Goal: Task Accomplishment & Management: Manage account settings

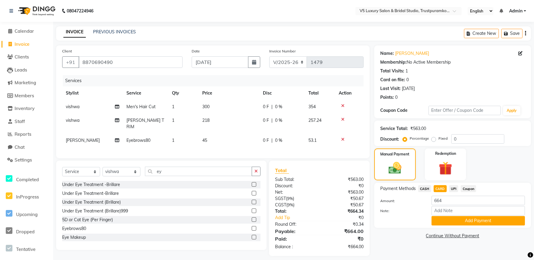
select select "7993"
select select "service"
select select "89769"
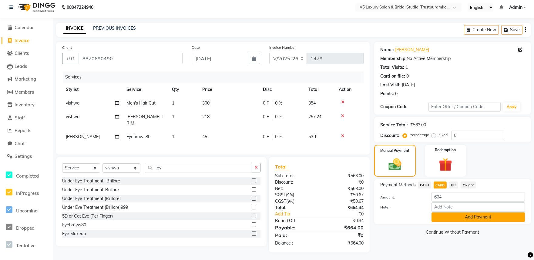
click at [462, 219] on button "Add Payment" at bounding box center [478, 217] width 93 height 9
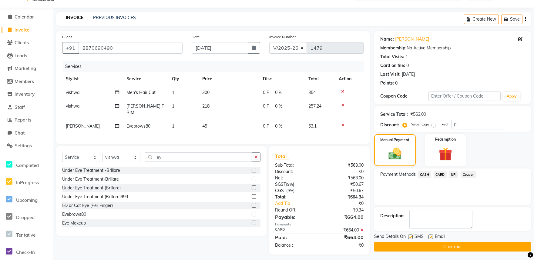
scroll to position [16, 0]
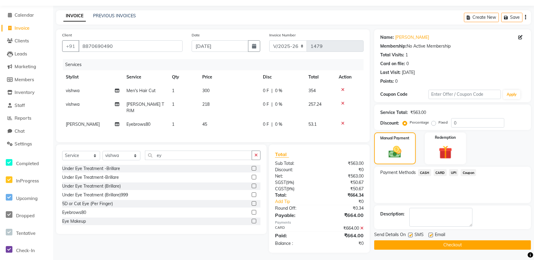
click at [431, 236] on label at bounding box center [431, 235] width 5 height 5
click at [431, 236] on input "checkbox" at bounding box center [431, 236] width 4 height 4
checkbox input "false"
click at [441, 244] on button "Checkout" at bounding box center [452, 245] width 157 height 9
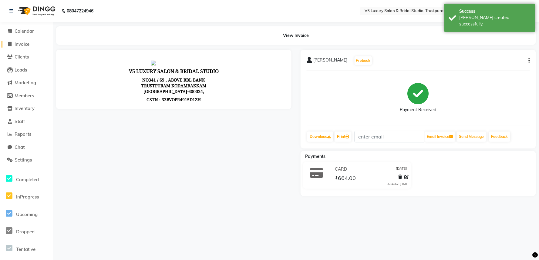
click at [23, 44] on span "Invoice" at bounding box center [22, 44] width 15 height 6
select select "service"
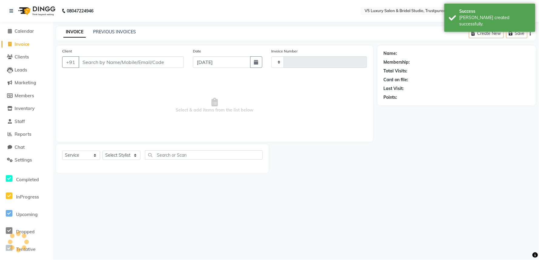
type input "1480"
select select "7993"
click at [130, 156] on select "Select Stylist [PERSON_NAME] [PERSON_NAME] [DATE] [PERSON_NAME]" at bounding box center [122, 155] width 38 height 9
select select "79377"
click at [103, 151] on select "Select Stylist [PERSON_NAME] [PERSON_NAME] [DATE] [PERSON_NAME]" at bounding box center [122, 155] width 38 height 9
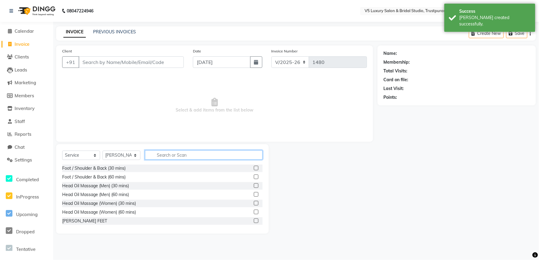
click at [188, 151] on input "text" at bounding box center [204, 154] width 118 height 9
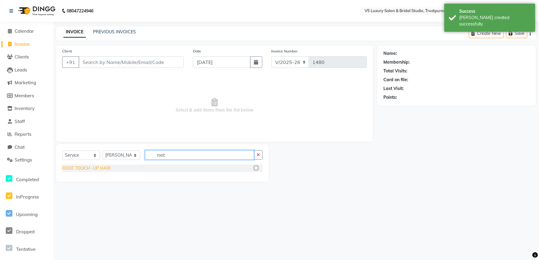
type input "root"
click at [93, 170] on div "ROOT TOUCH -UP HAIR" at bounding box center [86, 168] width 49 height 6
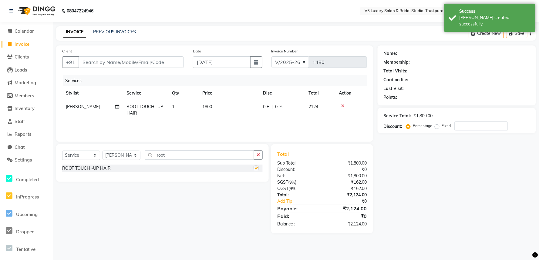
checkbox input "false"
click at [213, 155] on input "root" at bounding box center [199, 154] width 109 height 9
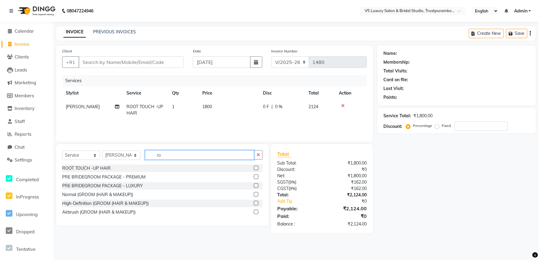
type input "r"
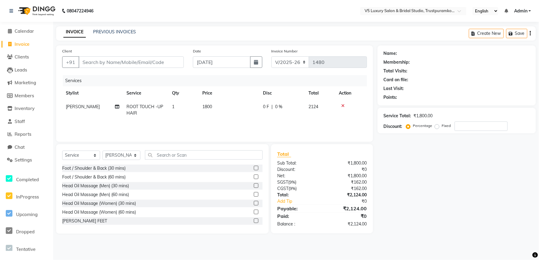
click at [183, 150] on div "Select Service Product Membership Package Voucher Prepaid Gift Card Select Styl…" at bounding box center [162, 188] width 213 height 89
click at [216, 107] on td "1800" at bounding box center [229, 110] width 61 height 20
select select "79377"
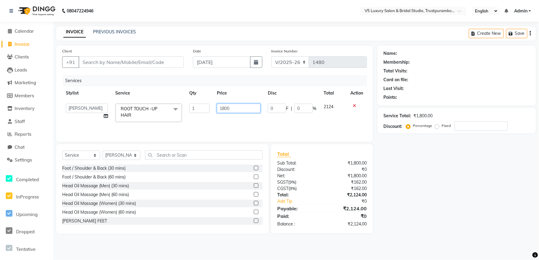
click at [232, 104] on input "1800" at bounding box center [239, 108] width 44 height 9
click at [230, 109] on input "1" at bounding box center [239, 108] width 44 height 9
click at [239, 111] on input "1" at bounding box center [239, 108] width 44 height 9
type input "1500"
click at [230, 120] on td "1500" at bounding box center [238, 113] width 51 height 26
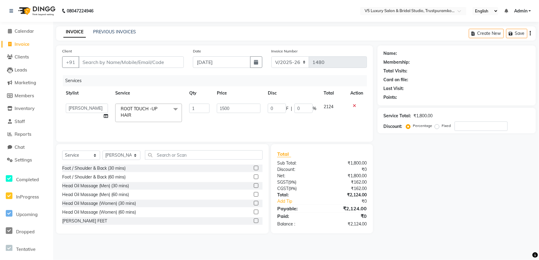
select select "79377"
click at [201, 155] on input "text" at bounding box center [204, 154] width 118 height 9
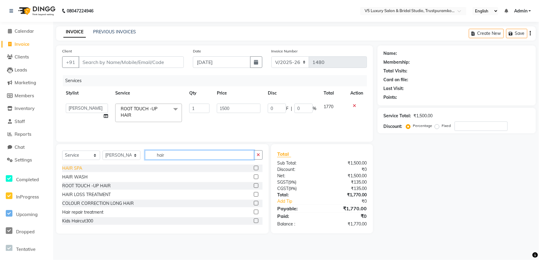
type input "hair"
click at [75, 169] on div "HAIR SPA" at bounding box center [72, 168] width 20 height 6
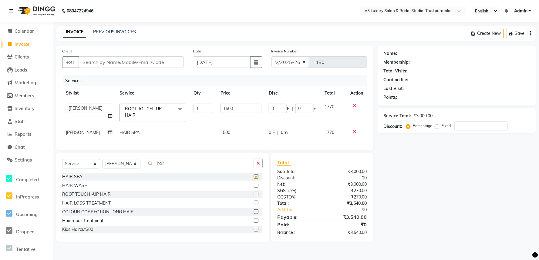
checkbox input "false"
click at [218, 167] on input "hair" at bounding box center [199, 163] width 109 height 9
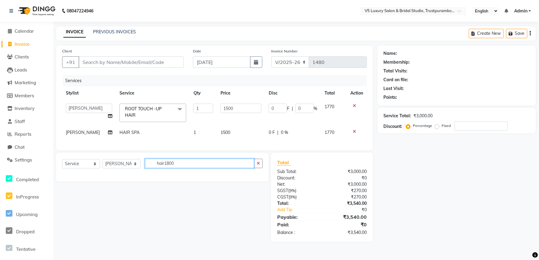
type input "hair1800"
click at [224, 150] on div "Client +91 Date [DATE] Invoice Number V/2025 V/[PHONE_NUMBER] Services Stylist …" at bounding box center [214, 97] width 317 height 105
click at [234, 132] on td "1500" at bounding box center [241, 133] width 48 height 14
select select "79377"
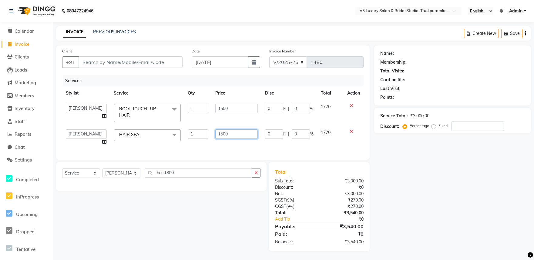
click at [240, 134] on input "1500" at bounding box center [236, 134] width 42 height 9
type input "1800"
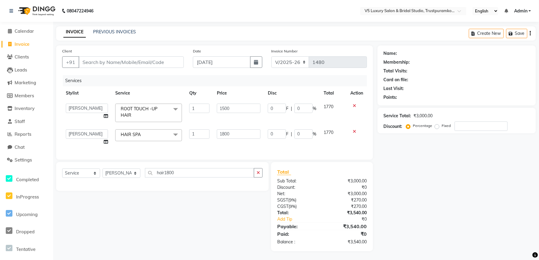
click at [218, 151] on div "Client +91 Date [DATE] Invoice Number V/2025 V/[PHONE_NUMBER] Services Stylist …" at bounding box center [214, 102] width 317 height 114
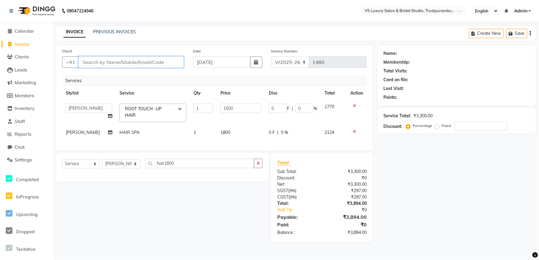
click at [166, 64] on input "Client" at bounding box center [131, 62] width 105 height 12
type input "9"
type input "0"
click at [88, 62] on input "9444253" at bounding box center [116, 62] width 74 height 12
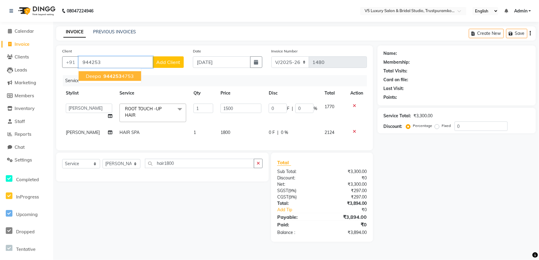
click at [110, 74] on span "944253" at bounding box center [112, 76] width 18 height 6
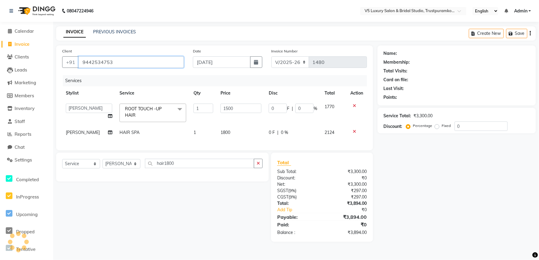
type input "9442534753"
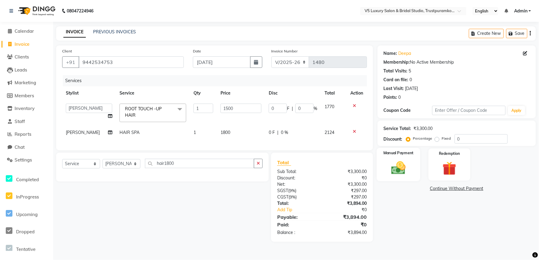
click at [399, 169] on img at bounding box center [398, 168] width 23 height 16
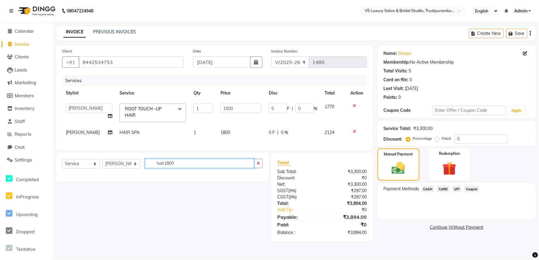
click at [211, 168] on input "hair1800" at bounding box center [199, 163] width 109 height 9
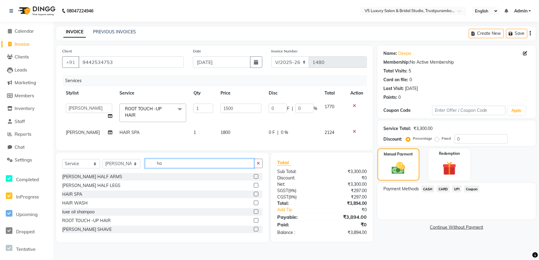
type input "h"
type input "ey"
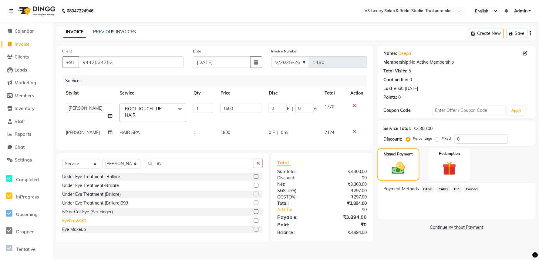
click at [73, 224] on div "Eyebrows80" at bounding box center [74, 221] width 24 height 6
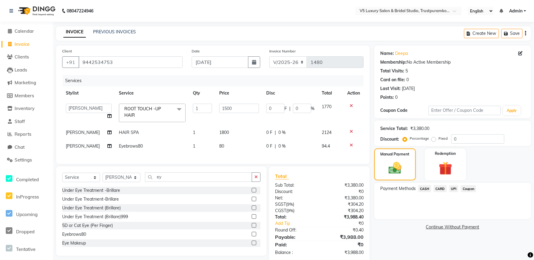
click at [354, 143] on div at bounding box center [353, 145] width 13 height 4
click at [352, 143] on icon at bounding box center [351, 145] width 3 height 4
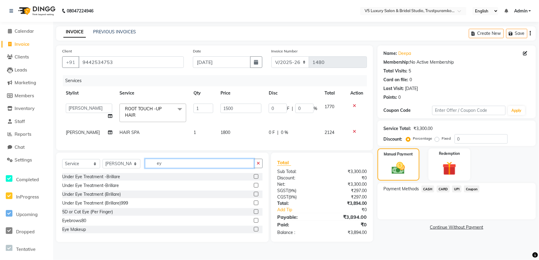
click at [183, 168] on input "ey" at bounding box center [199, 163] width 109 height 9
click at [78, 221] on div "Under Eye Treatment -Brillare Under Eye Treatment-Brillare Under Eye Treatment …" at bounding box center [162, 203] width 200 height 61
click at [82, 224] on div "Eyebrows80" at bounding box center [74, 221] width 24 height 6
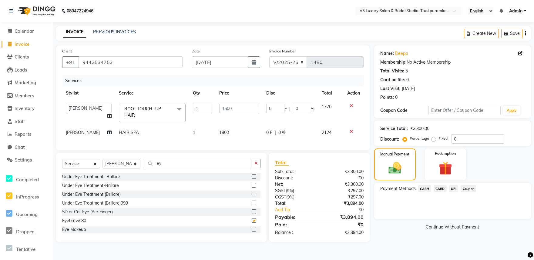
checkbox input "false"
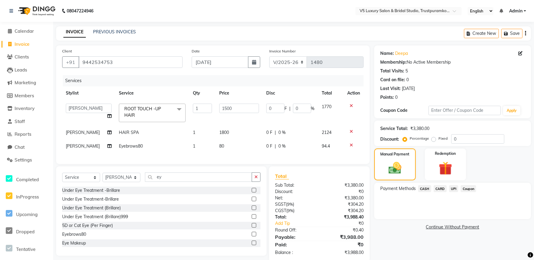
click at [224, 146] on td "80" at bounding box center [239, 147] width 47 height 14
select select "79377"
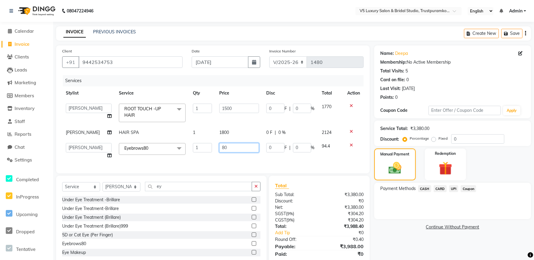
click at [237, 146] on input "80" at bounding box center [238, 147] width 39 height 9
type input "8"
type input "45"
click at [260, 166] on div "Client [PHONE_NUMBER] Date [DATE] Invoice Number V/2025 V/[PHONE_NUMBER] Servic…" at bounding box center [213, 109] width 314 height 128
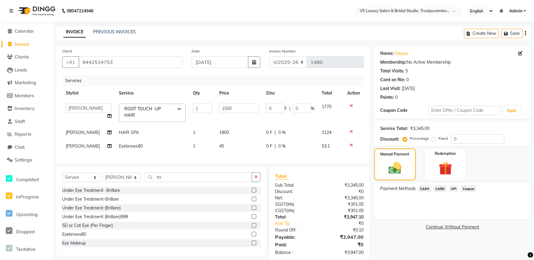
scroll to position [16, 0]
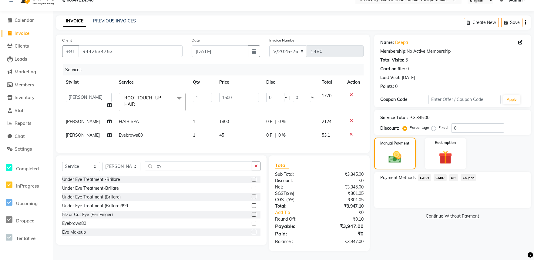
click at [455, 174] on span "UPI" at bounding box center [453, 177] width 9 height 7
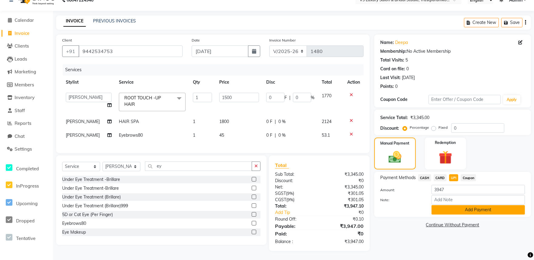
click at [479, 205] on button "Add Payment" at bounding box center [478, 209] width 93 height 9
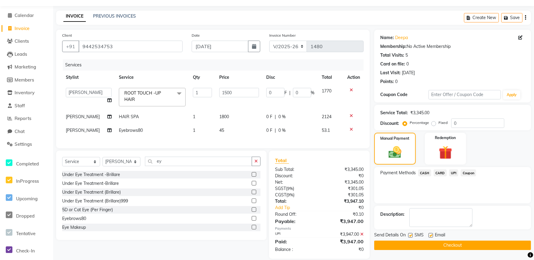
scroll to position [28, 0]
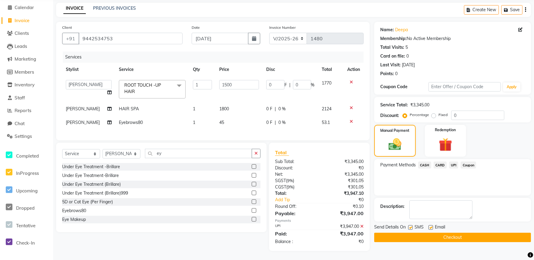
click at [431, 225] on label at bounding box center [431, 227] width 5 height 5
click at [431, 226] on input "checkbox" at bounding box center [431, 228] width 4 height 4
checkbox input "false"
click at [447, 233] on button "Checkout" at bounding box center [452, 237] width 157 height 9
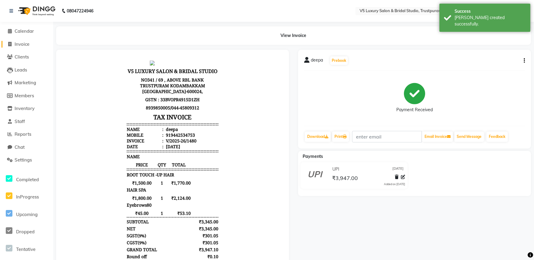
click at [25, 44] on span "Invoice" at bounding box center [22, 44] width 15 height 6
select select "service"
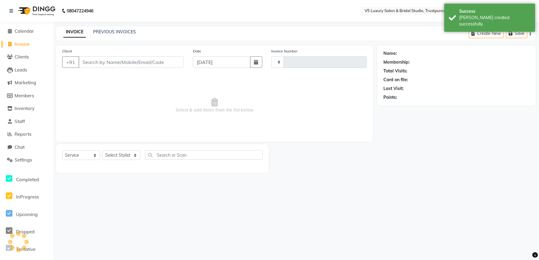
type input "1481"
select select "7993"
click at [158, 64] on input "Client" at bounding box center [131, 62] width 105 height 12
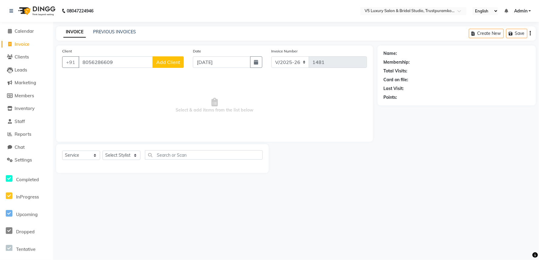
type input "8056286609"
click at [123, 33] on link "PREVIOUS INVOICES" at bounding box center [114, 31] width 43 height 5
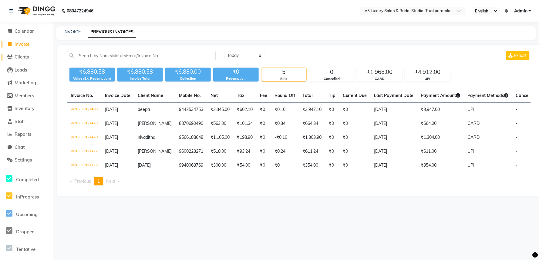
click at [24, 59] on span "Clients" at bounding box center [22, 57] width 14 height 6
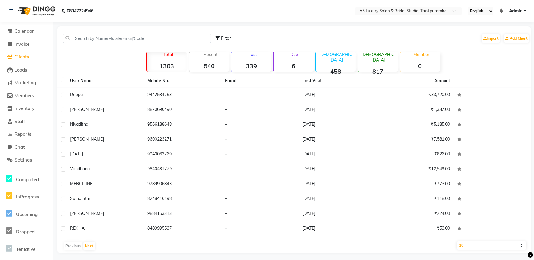
click at [25, 71] on span "Leads" at bounding box center [21, 70] width 12 height 6
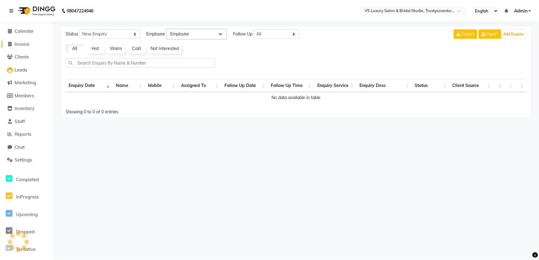
click at [26, 46] on span "Invoice" at bounding box center [22, 44] width 15 height 6
select select "service"
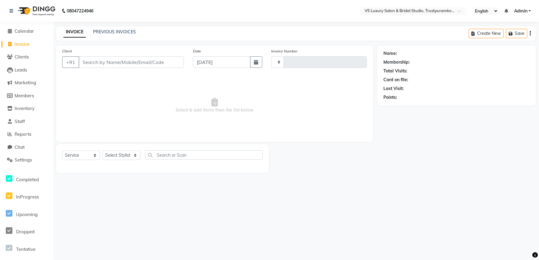
type input "1481"
select select "7993"
click at [137, 64] on input "Client" at bounding box center [131, 62] width 105 height 12
click at [123, 153] on select "Select Stylist [PERSON_NAME] [PERSON_NAME] [DATE] [PERSON_NAME]" at bounding box center [122, 155] width 38 height 9
select select "72642"
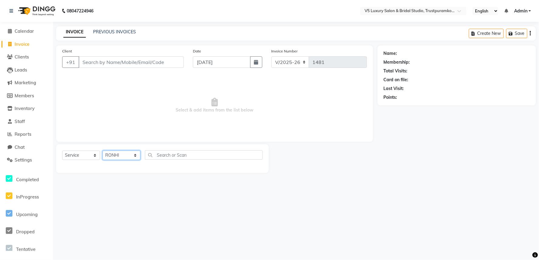
click at [103, 151] on select "Select Stylist [PERSON_NAME] [PERSON_NAME] [DATE] [PERSON_NAME]" at bounding box center [122, 155] width 38 height 9
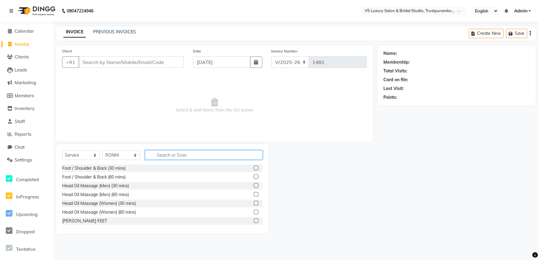
click at [221, 152] on input "text" at bounding box center [204, 154] width 118 height 9
type input "ey"
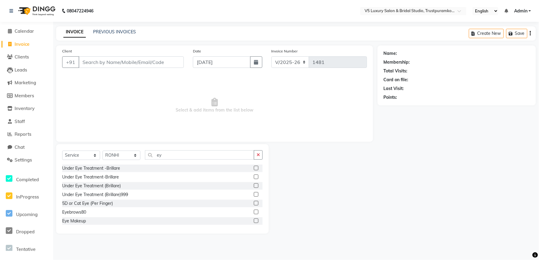
drag, startPoint x: 72, startPoint y: 212, endPoint x: 99, endPoint y: 207, distance: 27.3
click at [78, 210] on div "Eyebrows80" at bounding box center [74, 212] width 24 height 6
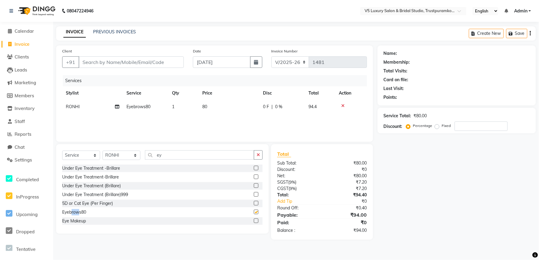
checkbox input "false"
click at [198, 151] on input "ey" at bounding box center [199, 154] width 109 height 9
type input "e"
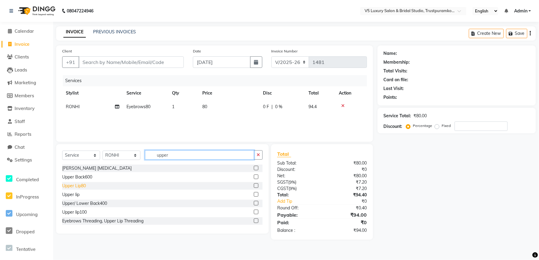
type input "upper"
click at [75, 187] on div "Upper Lip80" at bounding box center [74, 186] width 24 height 6
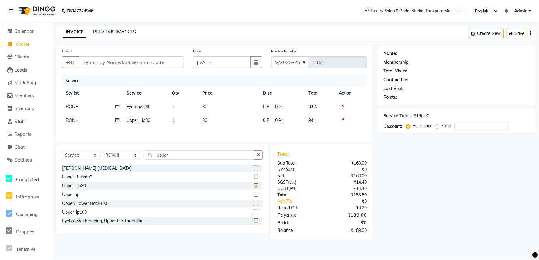
checkbox input "false"
click at [203, 155] on input "upper" at bounding box center [199, 154] width 109 height 9
click at [214, 119] on td "80" at bounding box center [229, 121] width 61 height 14
select select "72642"
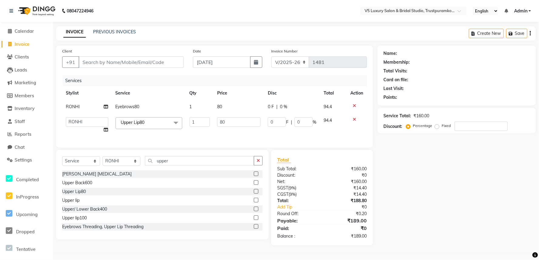
click at [238, 108] on td "80" at bounding box center [239, 107] width 51 height 14
select select "72642"
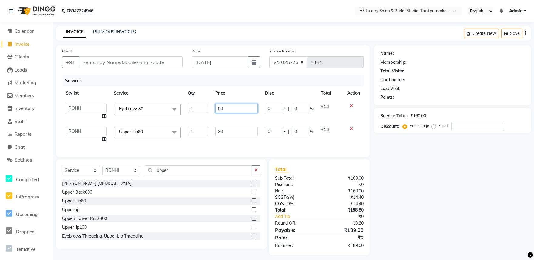
click at [238, 106] on input "80" at bounding box center [236, 108] width 42 height 9
type input "8"
type input "45"
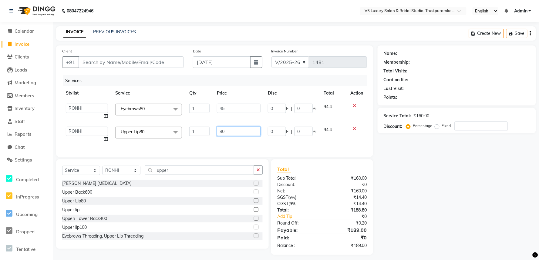
click at [228, 132] on td "80" at bounding box center [238, 134] width 51 height 23
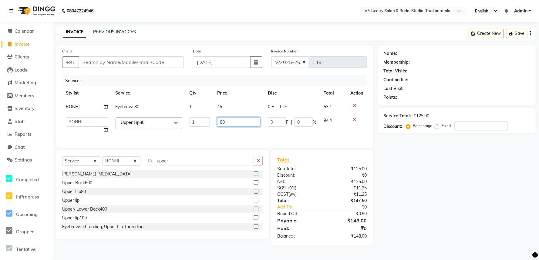
type input "8"
type input "45"
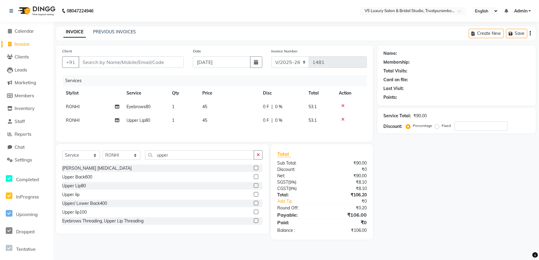
click at [226, 132] on div "Services Stylist Service Qty Price Disc Total Action RONHI Eyebrows80 1 45 0 F …" at bounding box center [214, 105] width 305 height 61
click at [187, 160] on input "upper" at bounding box center [199, 154] width 109 height 9
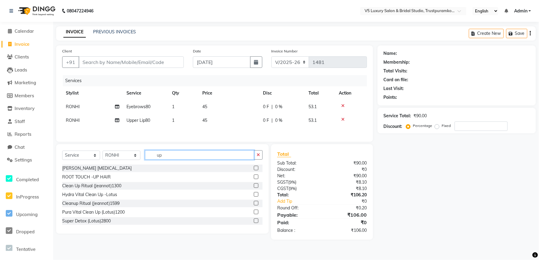
type input "u"
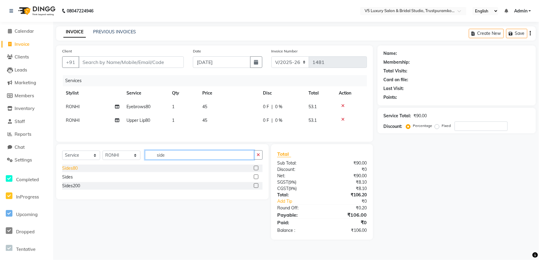
type input "side"
click at [64, 169] on div "Sides80" at bounding box center [69, 168] width 15 height 6
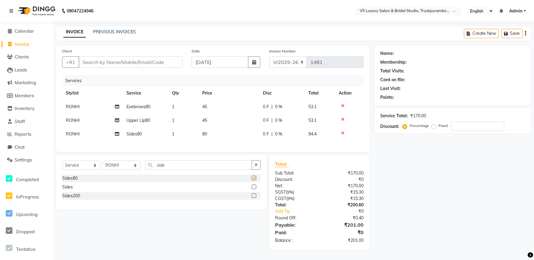
checkbox input "false"
click at [223, 133] on td "80" at bounding box center [229, 134] width 61 height 14
select select "72642"
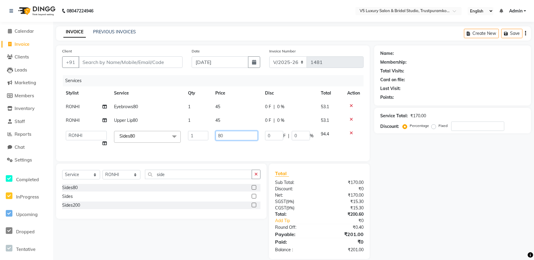
click at [227, 134] on input "80" at bounding box center [237, 135] width 42 height 9
type input "8"
type input "45"
click at [208, 183] on div "Select Service Product Membership Package Voucher Prepaid Gift Card Select Styl…" at bounding box center [161, 191] width 210 height 55
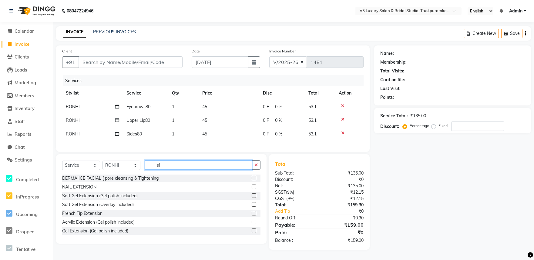
type input "s"
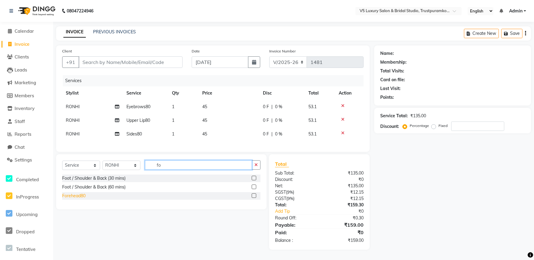
type input "fo"
click at [79, 199] on div "Forehead80" at bounding box center [73, 196] width 23 height 6
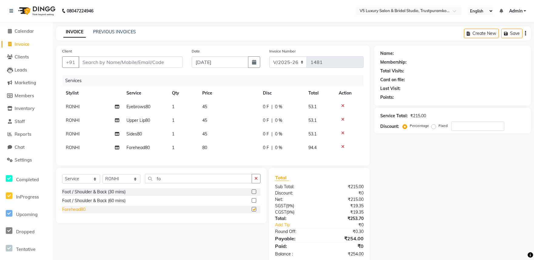
checkbox input "false"
click at [214, 148] on td "80" at bounding box center [229, 148] width 61 height 14
select select "72642"
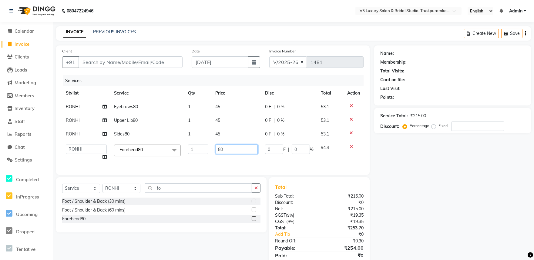
click at [231, 148] on input "80" at bounding box center [237, 149] width 42 height 9
type input "8"
type input "45"
click at [224, 157] on div "Services Stylist Service Qty Price Disc Total Action RONHI Eyebrows80 1 45 0 F …" at bounding box center [212, 122] width 301 height 94
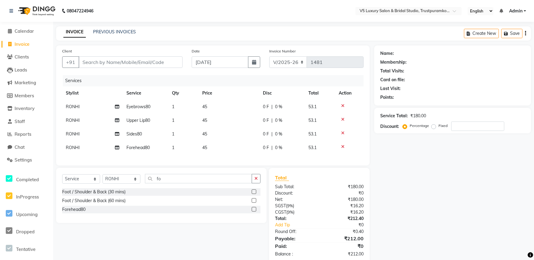
click at [219, 147] on td "45" at bounding box center [229, 148] width 61 height 14
select select "72642"
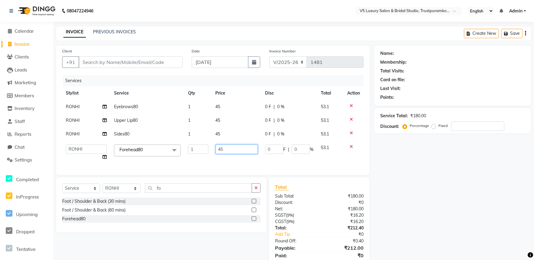
click at [231, 150] on input "45" at bounding box center [237, 149] width 42 height 9
type input "4"
type input "50"
click at [227, 162] on div "Services Stylist Service Qty Price Disc Total Action RONHI Eyebrows80 1 45 0 F …" at bounding box center [212, 122] width 301 height 94
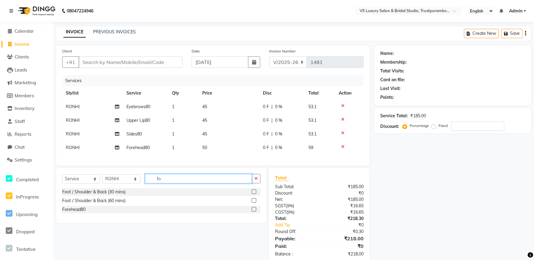
click at [216, 182] on input "fo" at bounding box center [198, 178] width 107 height 9
type input "f"
click at [174, 183] on input "pur" at bounding box center [198, 178] width 107 height 9
type input "p"
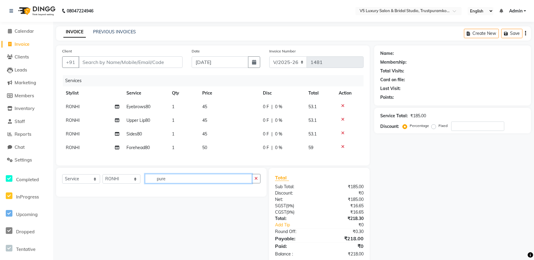
click at [175, 183] on input "pure" at bounding box center [198, 178] width 107 height 9
type input "p"
click at [181, 183] on input "pore" at bounding box center [198, 178] width 107 height 9
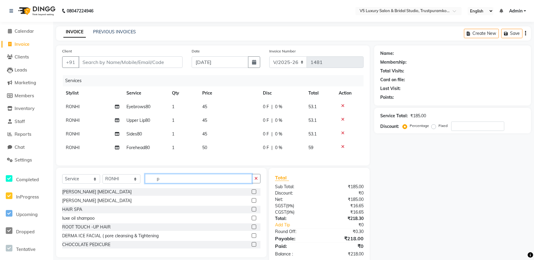
click at [170, 183] on input "p" at bounding box center [198, 178] width 107 height 9
type input "p"
click at [218, 157] on div "Services Stylist Service Qty Price Disc Total Action RONHI Eyebrows80 1 45 0 F …" at bounding box center [212, 117] width 301 height 84
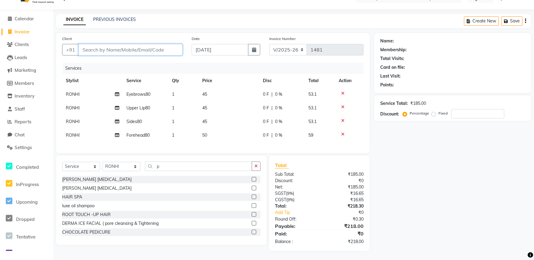
click at [173, 44] on input "Client" at bounding box center [131, 50] width 104 height 12
click at [147, 51] on div "+91" at bounding box center [122, 50] width 120 height 12
click at [155, 45] on input "Client" at bounding box center [131, 50] width 104 height 12
type input "9"
type input "0"
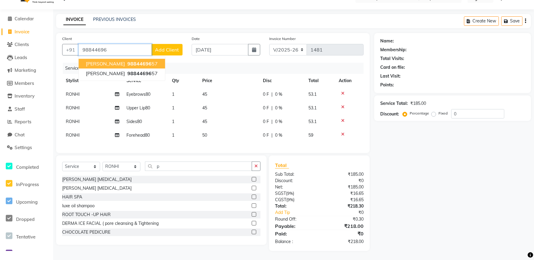
click at [127, 61] on span "98844696" at bounding box center [139, 64] width 24 height 6
type input "9884469657"
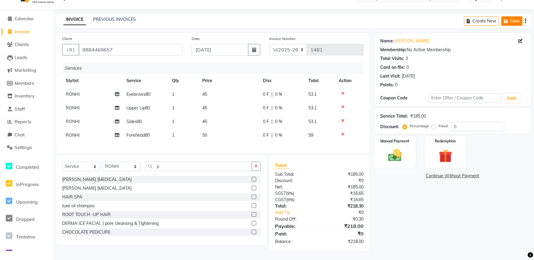
click at [516, 16] on button "Save" at bounding box center [511, 20] width 21 height 9
click at [24, 119] on span "Reports" at bounding box center [23, 122] width 17 height 6
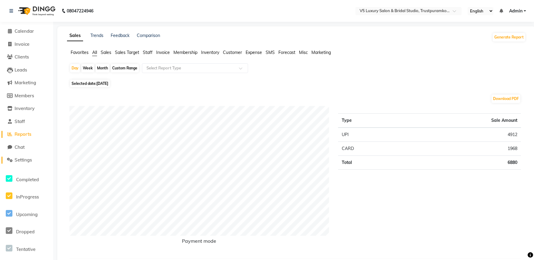
click at [22, 157] on span "Settings" at bounding box center [23, 160] width 17 height 6
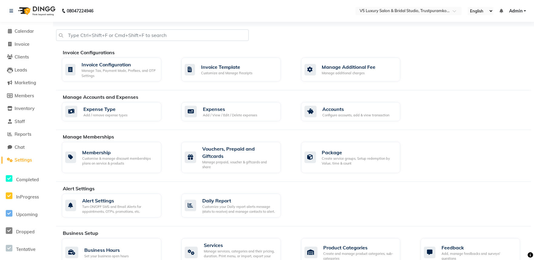
click at [22, 161] on span "Settings" at bounding box center [23, 160] width 17 height 6
click at [217, 242] on div "Services" at bounding box center [240, 245] width 72 height 7
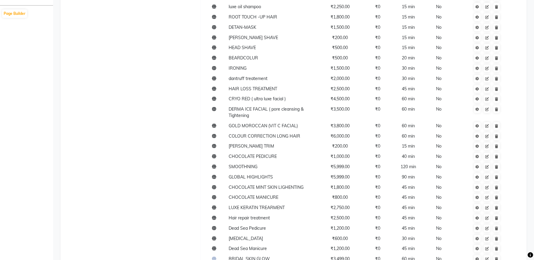
scroll to position [438, 0]
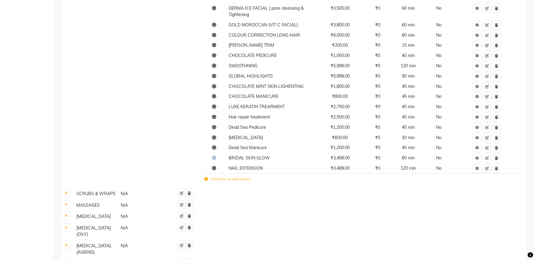
click at [231, 184] on td "Click here to add service" at bounding box center [298, 180] width 191 height 12
click at [232, 180] on label "Click here to add service" at bounding box center [227, 179] width 47 height 5
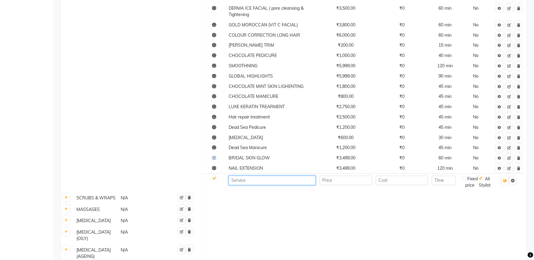
click at [285, 180] on input at bounding box center [272, 180] width 87 height 9
click at [285, 180] on input "pure pore" at bounding box center [272, 180] width 87 height 9
type input "pure pore moist facial"
click at [334, 181] on input "number" at bounding box center [346, 180] width 52 height 9
click at [353, 185] on td "2500" at bounding box center [346, 182] width 56 height 17
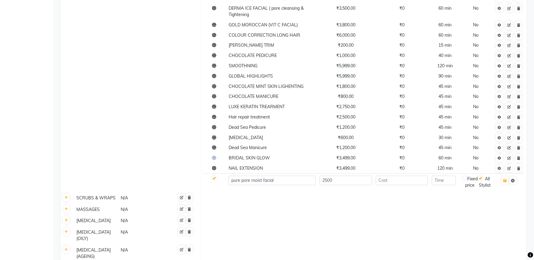
click at [353, 185] on td "2500" at bounding box center [346, 182] width 56 height 17
click at [357, 183] on input "2500" at bounding box center [346, 180] width 52 height 9
type input "2"
type input "2100"
click at [405, 181] on input "number" at bounding box center [402, 180] width 52 height 9
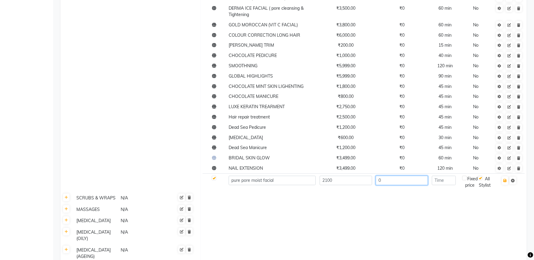
type input "0"
click at [448, 185] on td at bounding box center [445, 182] width 30 height 17
click at [448, 183] on input "number" at bounding box center [444, 180] width 24 height 9
click at [447, 184] on input "458" at bounding box center [444, 180] width 24 height 9
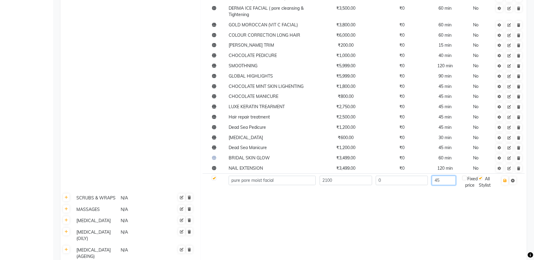
type input "45"
click at [419, 182] on input "0" at bounding box center [402, 180] width 52 height 9
type input "0"
click at [506, 181] on icon "button" at bounding box center [504, 181] width 3 height 4
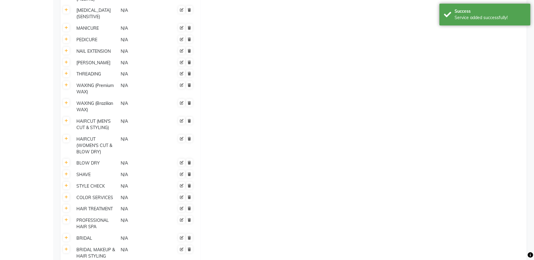
scroll to position [789, 0]
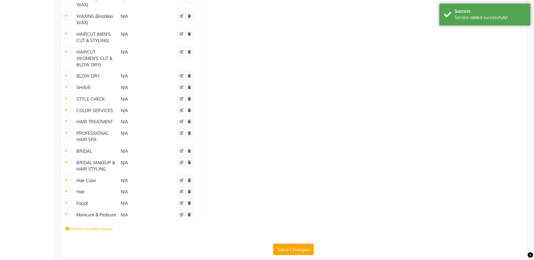
click at [288, 244] on button "Save Changes" at bounding box center [293, 250] width 41 height 12
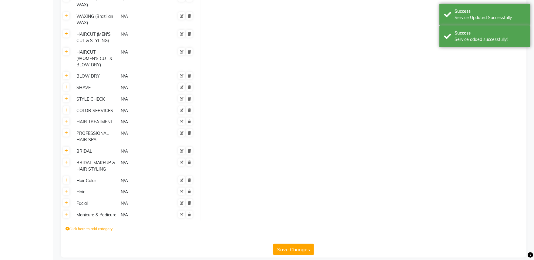
scroll to position [586, 0]
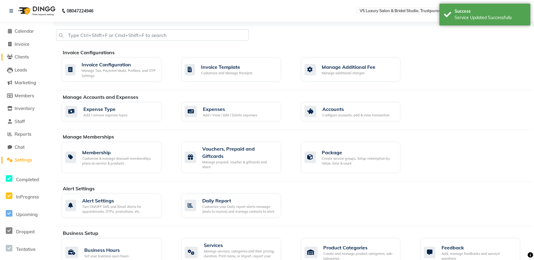
click at [20, 55] on span "Clients" at bounding box center [22, 57] width 14 height 6
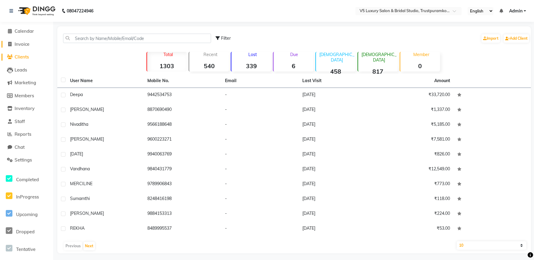
click at [22, 44] on span "Invoice" at bounding box center [22, 44] width 15 height 6
select select "service"
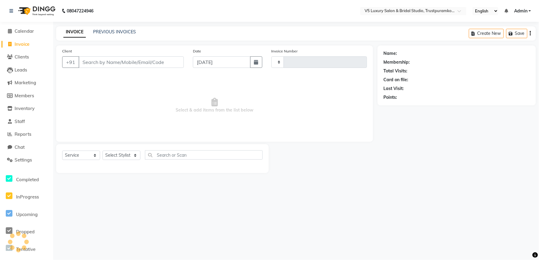
type input "1481"
select select "7993"
click at [501, 34] on button "Open Invoices" at bounding box center [507, 33] width 40 height 9
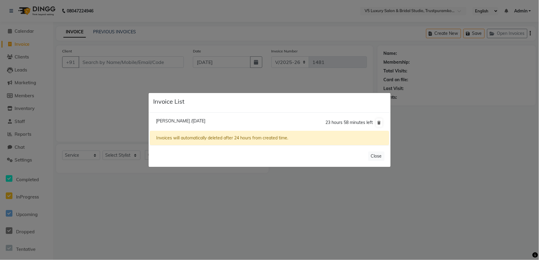
click at [202, 121] on span "[PERSON_NAME] /[DATE]" at bounding box center [180, 120] width 49 height 5
type input "9884469657"
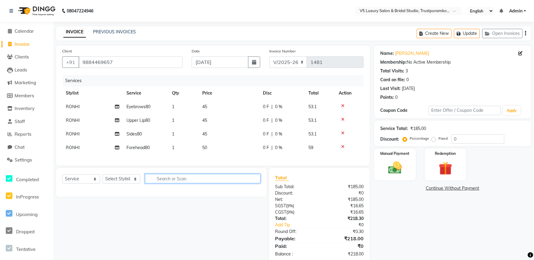
click at [186, 183] on input "text" at bounding box center [203, 178] width 116 height 9
type input "pure"
click at [126, 184] on select "Select Stylist [PERSON_NAME] [PERSON_NAME] [DATE] [PERSON_NAME]" at bounding box center [122, 178] width 38 height 9
select select "72642"
click at [103, 180] on select "Select Stylist [PERSON_NAME] [PERSON_NAME] [DATE] [PERSON_NAME]" at bounding box center [122, 178] width 38 height 9
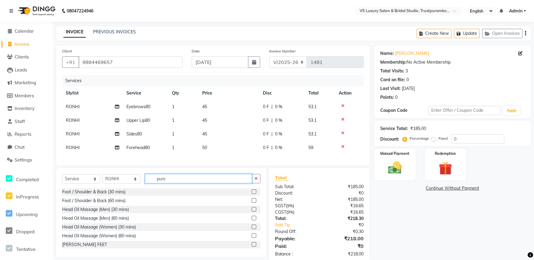
click at [199, 181] on input "pure" at bounding box center [198, 178] width 107 height 9
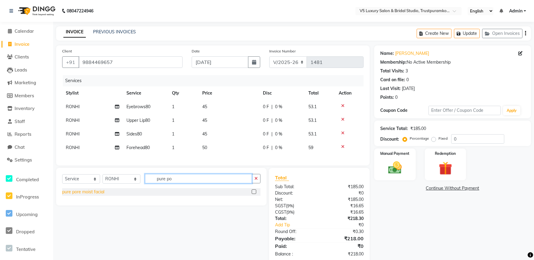
type input "pure po"
click at [99, 195] on div "pure pore moist facial" at bounding box center [83, 192] width 42 height 6
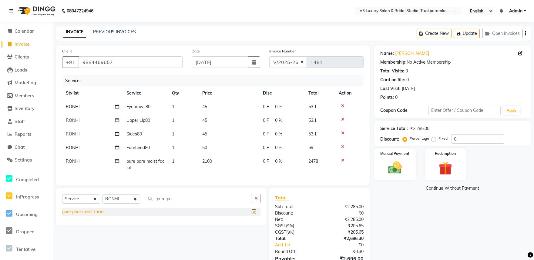
checkbox input "false"
click at [224, 164] on td "2100" at bounding box center [229, 165] width 61 height 20
select select "72642"
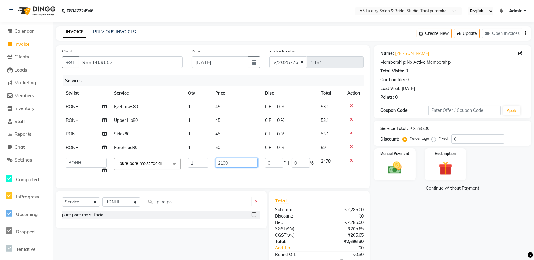
click at [233, 164] on input "2100" at bounding box center [237, 162] width 42 height 9
type input "2"
type input "1"
type input "2100"
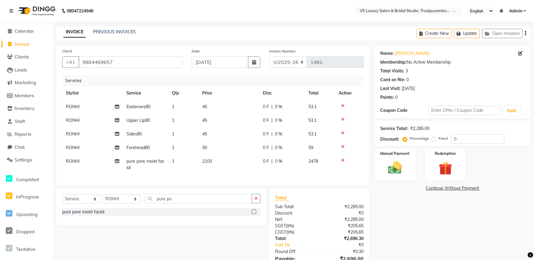
click at [281, 160] on span "0 %" at bounding box center [278, 161] width 7 height 6
select select "72642"
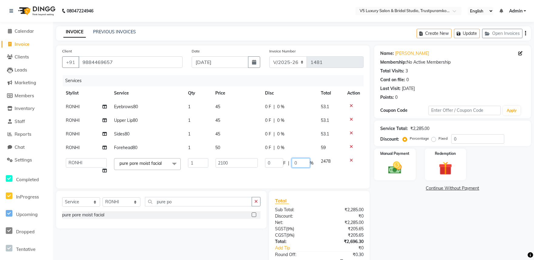
click at [294, 163] on input "0" at bounding box center [301, 162] width 18 height 9
click at [300, 164] on input "0" at bounding box center [301, 162] width 18 height 9
type input "35"
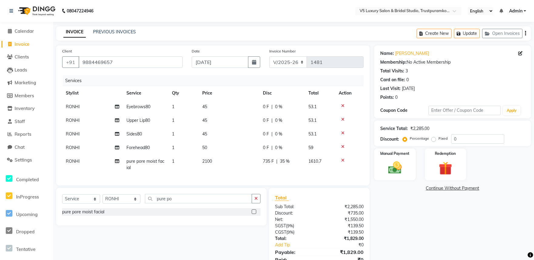
click at [265, 177] on div "Services Stylist Service Qty Price Disc Total Action RONHI Eyebrows80 1 45 0 F …" at bounding box center [212, 127] width 301 height 104
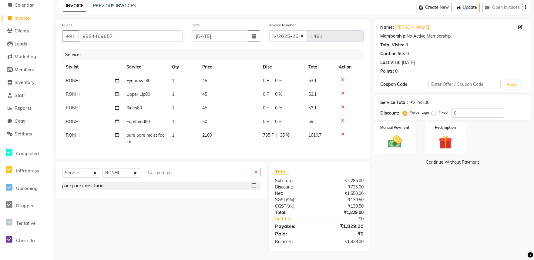
click at [216, 130] on td "2100" at bounding box center [229, 139] width 61 height 20
select select "72642"
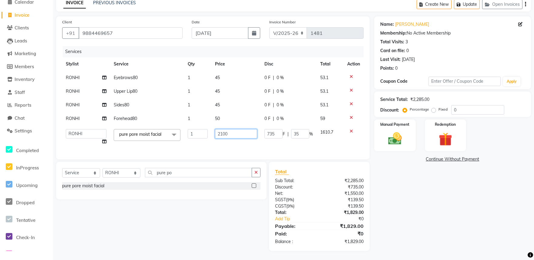
click at [233, 131] on input "2100" at bounding box center [236, 133] width 42 height 9
type input "2"
type input "2000"
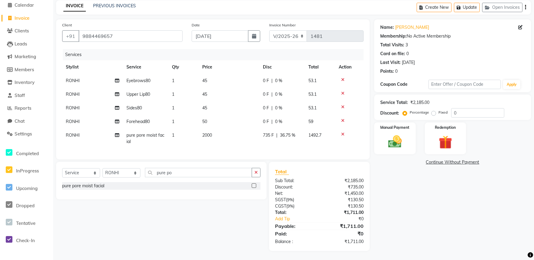
click at [290, 132] on span "36.75 %" at bounding box center [287, 135] width 15 height 6
select select "72642"
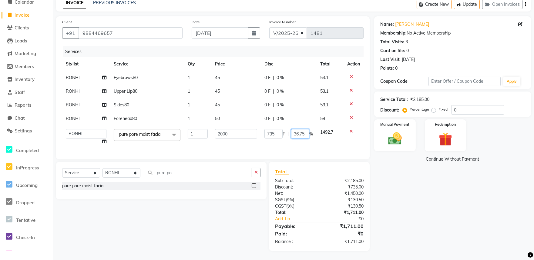
click at [308, 131] on input "36.75" at bounding box center [300, 133] width 18 height 9
type input "30"
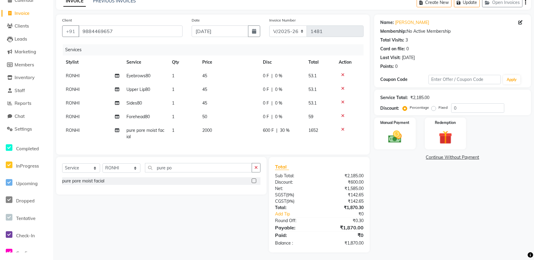
click at [288, 146] on div "Services Stylist Service Qty Price Disc Total Action RONHI Eyebrows80 1 45 0 F …" at bounding box center [212, 96] width 301 height 104
click at [398, 141] on img at bounding box center [395, 137] width 23 height 16
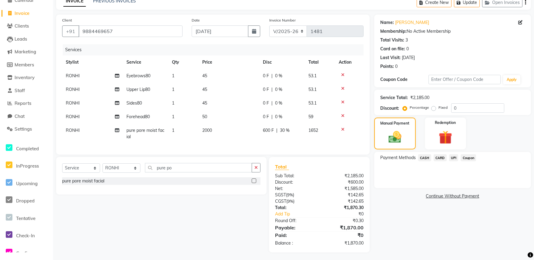
click at [455, 156] on span "UPI" at bounding box center [453, 157] width 9 height 7
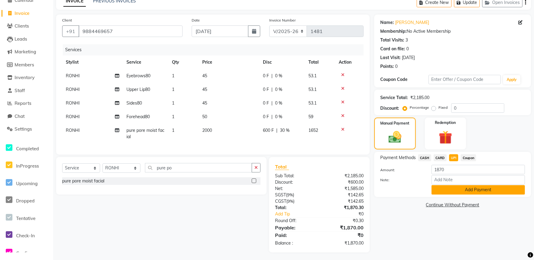
click at [475, 189] on button "Add Payment" at bounding box center [478, 189] width 93 height 9
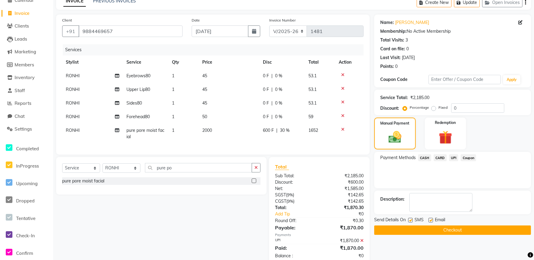
scroll to position [50, 0]
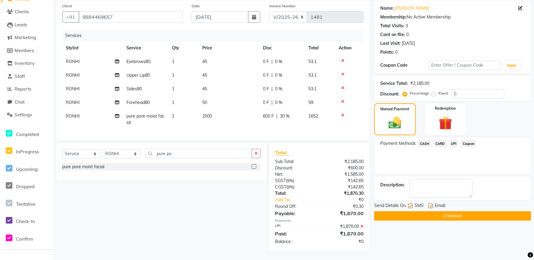
click at [431, 204] on label at bounding box center [431, 206] width 5 height 5
click at [431, 204] on input "checkbox" at bounding box center [431, 206] width 4 height 4
checkbox input "false"
click at [448, 211] on button "Checkout" at bounding box center [452, 215] width 157 height 9
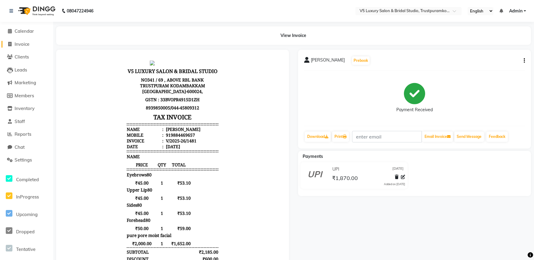
click at [25, 42] on span "Invoice" at bounding box center [22, 44] width 15 height 6
select select "service"
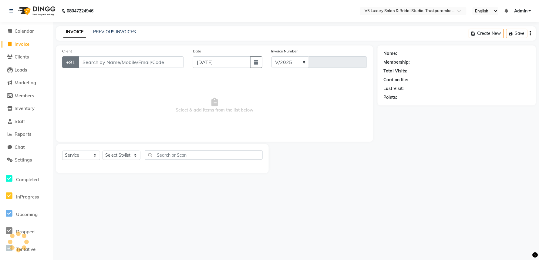
select select "7993"
type input "1482"
click at [107, 61] on input "Client" at bounding box center [131, 62] width 105 height 12
type input "9"
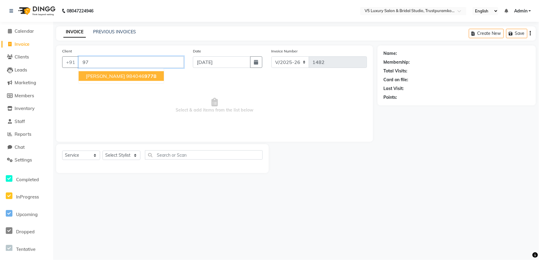
type input "9"
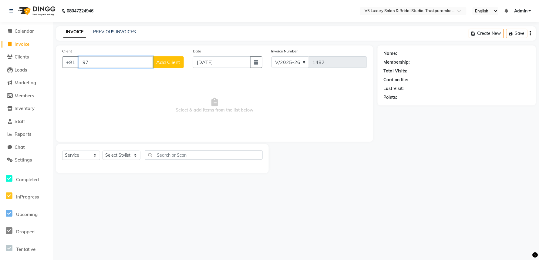
type input "9"
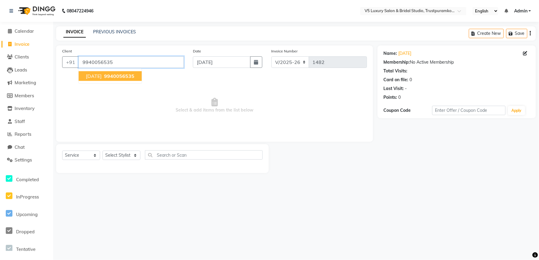
click at [114, 62] on input "9940056535" at bounding box center [131, 62] width 105 height 12
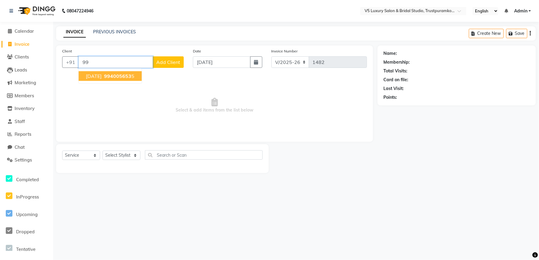
type input "9"
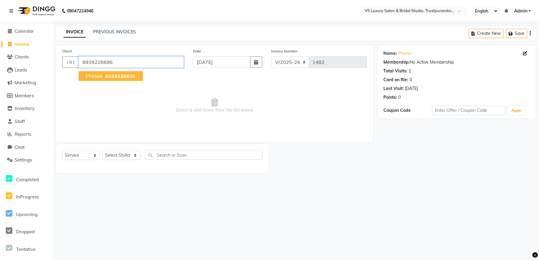
click at [114, 62] on input "8939228686" at bounding box center [131, 62] width 105 height 12
type input "8"
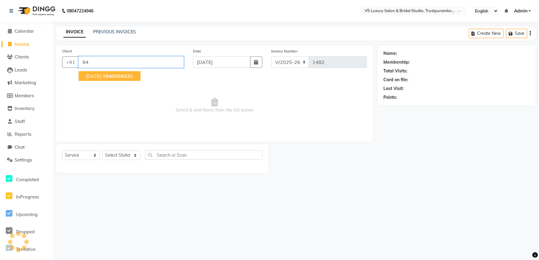
type input "9"
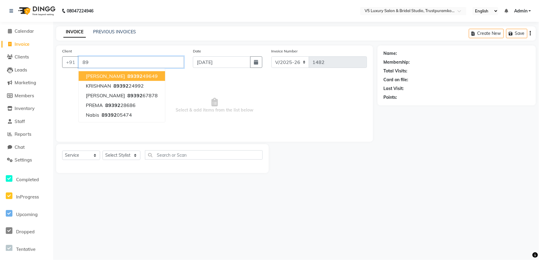
type input "8"
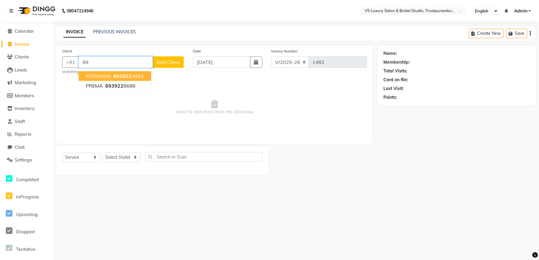
type input "8"
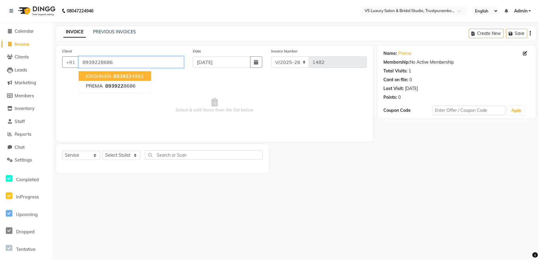
click at [128, 62] on input "8939228686" at bounding box center [131, 62] width 105 height 12
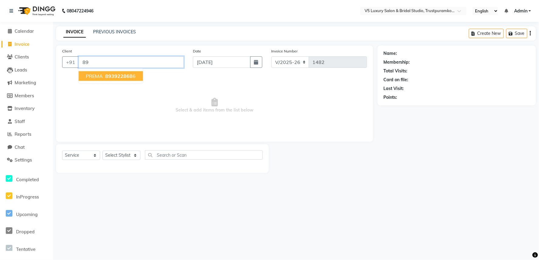
type input "8"
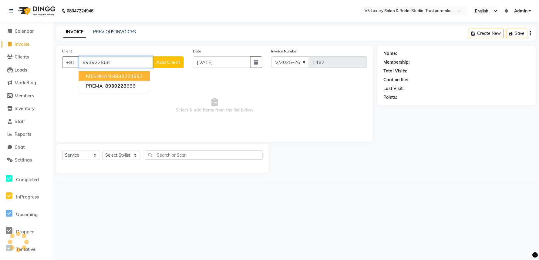
type input "8939228686"
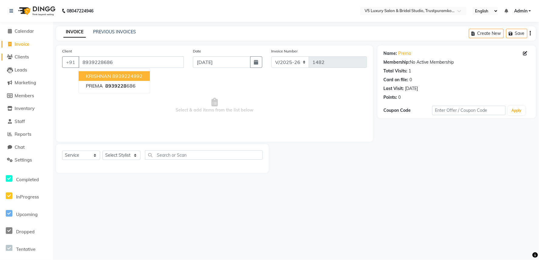
click at [19, 56] on span "Clients" at bounding box center [22, 57] width 14 height 6
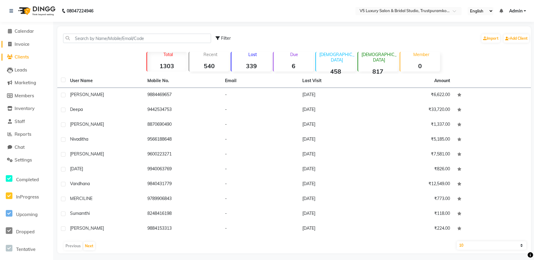
click at [20, 42] on span "Invoice" at bounding box center [22, 44] width 15 height 6
select select "service"
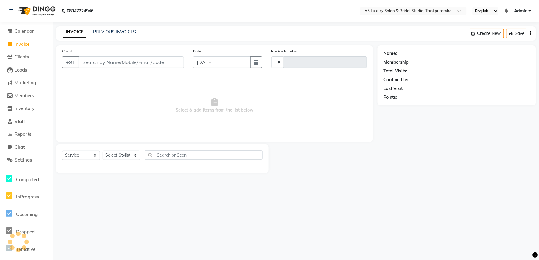
type input "1482"
select select "7993"
click at [125, 33] on link "PREVIOUS INVOICES" at bounding box center [114, 31] width 43 height 5
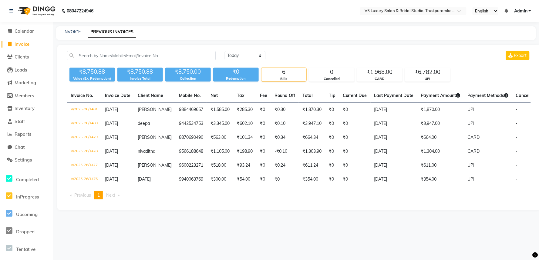
click at [7, 40] on li "Invoice" at bounding box center [26, 44] width 53 height 13
click at [10, 58] on icon at bounding box center [10, 57] width 6 height 5
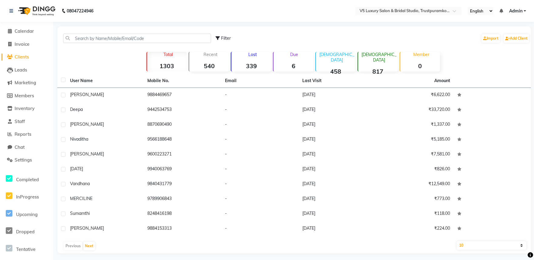
click at [8, 40] on li "Invoice" at bounding box center [26, 44] width 53 height 13
click at [26, 45] on span "Invoice" at bounding box center [22, 44] width 15 height 6
select select "service"
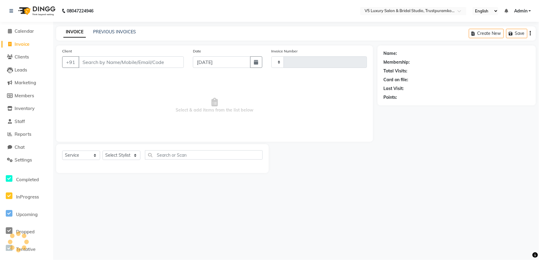
type input "1482"
select select "7993"
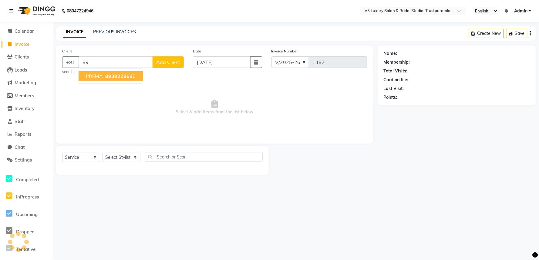
type input "8"
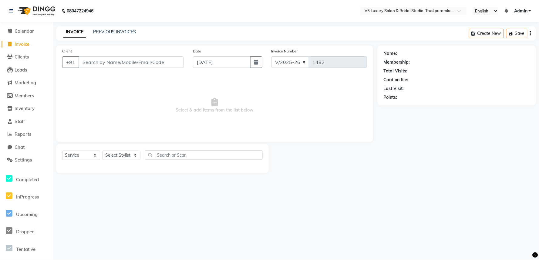
type input "9"
click at [158, 157] on input "text" at bounding box center [204, 154] width 118 height 9
click at [222, 153] on input "eutrgtbbhgbgvf gdg fs" at bounding box center [199, 154] width 109 height 9
type input "e"
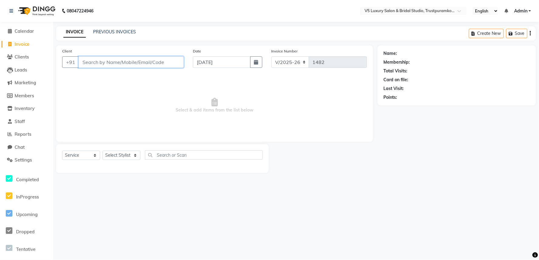
click at [142, 61] on input "Client" at bounding box center [131, 62] width 105 height 12
type input "n"
type input "N"
type input "n"
type input "N"
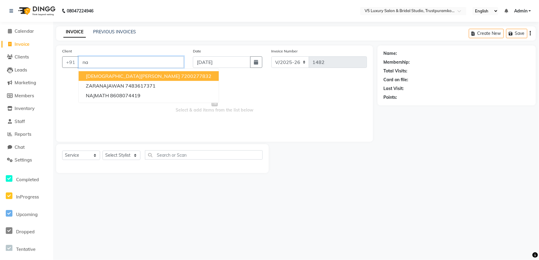
type input "n"
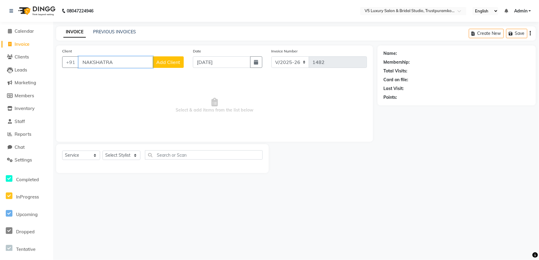
type input "NAKSHATRA"
click at [173, 61] on span "Add Client" at bounding box center [168, 62] width 24 height 6
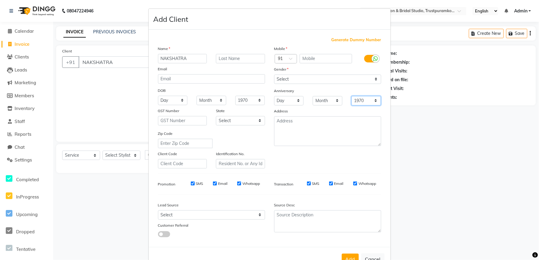
click at [360, 99] on select "1970 1971 1972 1973 1974 1975 1976 1977 1978 1979 1980 1981 1982 1983 1984 1985…" at bounding box center [367, 100] width 30 height 9
click at [352, 96] on select "1970 1971 1972 1973 1974 1975 1976 1977 1978 1979 1980 1981 1982 1983 1984 1985…" at bounding box center [367, 100] width 30 height 9
click at [364, 99] on select "1970 1971 1972 1973 1974 1975 1976 1977 1978 1979 1980 1981 1982 1983 1984 1985…" at bounding box center [367, 100] width 30 height 9
select select "1970"
click at [352, 96] on select "1970 1971 1972 1973 1974 1975 1976 1977 1978 1979 1980 1981 1982 1983 1984 1985…" at bounding box center [367, 100] width 30 height 9
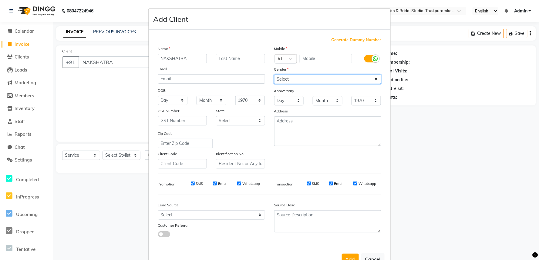
click at [370, 77] on select "Select [DEMOGRAPHIC_DATA] [DEMOGRAPHIC_DATA] Other Prefer Not To Say" at bounding box center [327, 79] width 107 height 9
click at [8, 54] on ngb-modal-window "Add Client Generate Dummy Number Name NAKSHATRA Email DOB Day 01 02 03 04 05 06…" at bounding box center [269, 130] width 539 height 260
click at [10, 56] on ngb-modal-window "Add Client Generate Dummy Number Name NAKSHATRA Email DOB Day 01 02 03 04 05 06…" at bounding box center [269, 130] width 539 height 260
click at [8, 71] on ngb-modal-window "Add Client Generate Dummy Number Name NAKSHATRA Email DOB Day 01 02 03 04 05 06…" at bounding box center [269, 130] width 539 height 260
click at [512, 93] on ngb-modal-window "Add Client Generate Dummy Number Name NAKSHATRA Email DOB Day 01 02 03 04 05 06…" at bounding box center [269, 130] width 539 height 260
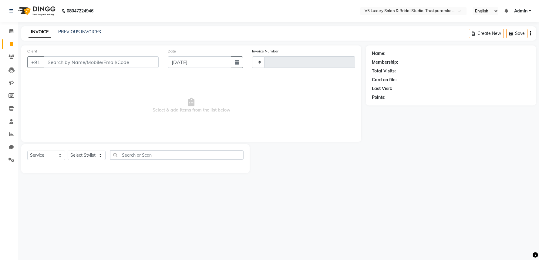
select select "service"
type input "1482"
select select "7993"
click at [10, 53] on link "Clients" at bounding box center [9, 57] width 15 height 10
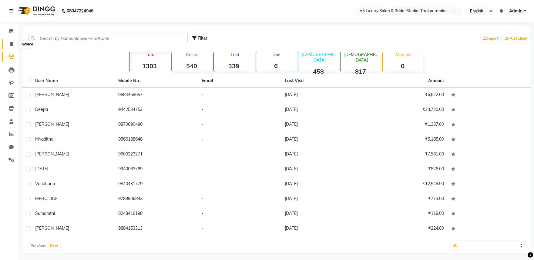
click at [11, 43] on icon at bounding box center [11, 44] width 3 height 5
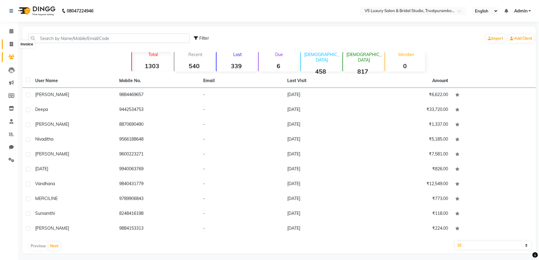
select select "service"
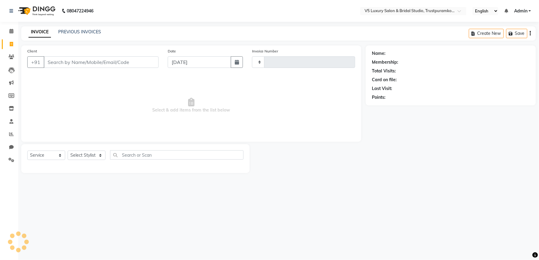
type input "1482"
select select "7993"
type input "9"
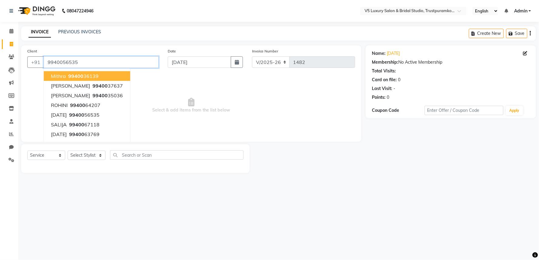
click at [106, 60] on input "9940056535" at bounding box center [101, 62] width 115 height 12
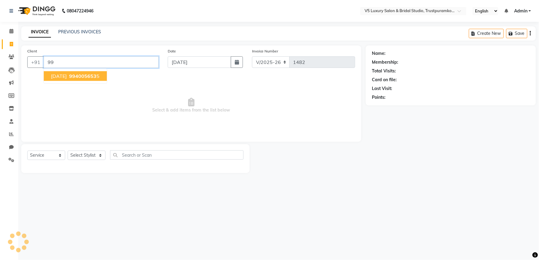
type input "9"
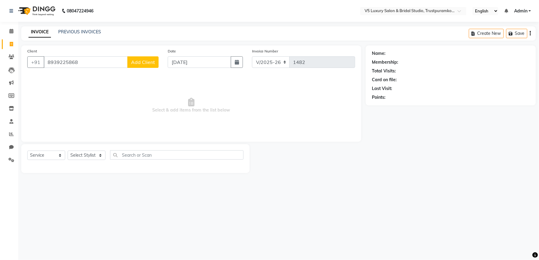
click at [465, 197] on div "08047224946 Select Location × V5 Luxury Salon & Bridal Studio, Trustpuramkodamb…" at bounding box center [269, 130] width 539 height 260
click at [84, 65] on input "8939225868" at bounding box center [86, 62] width 84 height 12
type input "8"
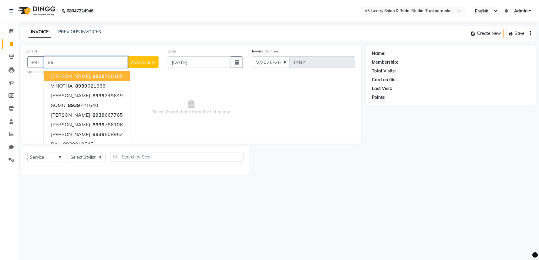
type input "8"
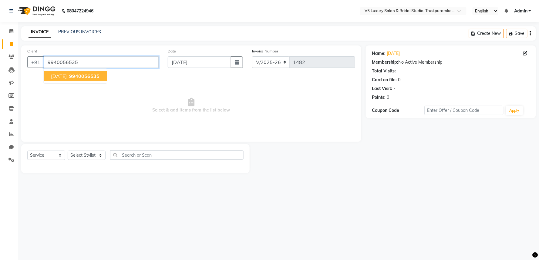
click at [81, 62] on input "9940056535" at bounding box center [101, 62] width 115 height 12
type input "9"
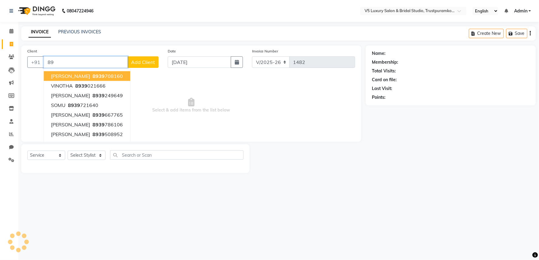
type input "8"
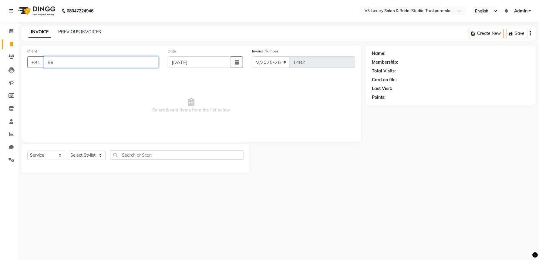
type input "8"
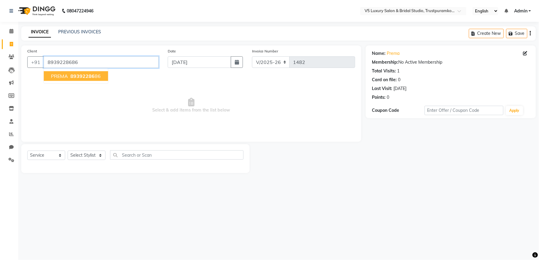
click at [81, 62] on input "8939228686" at bounding box center [101, 62] width 115 height 12
type input "8"
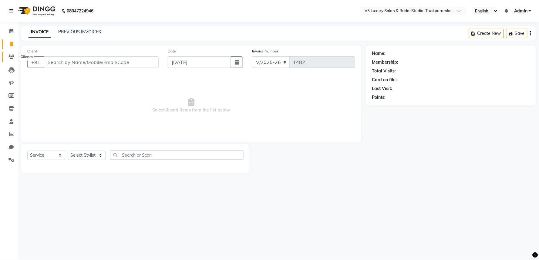
click at [15, 54] on span at bounding box center [11, 57] width 11 height 7
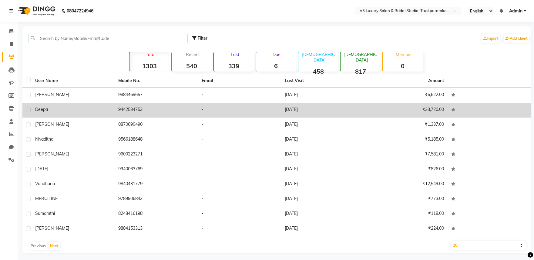
click at [135, 107] on td "9442534753" at bounding box center [156, 110] width 83 height 15
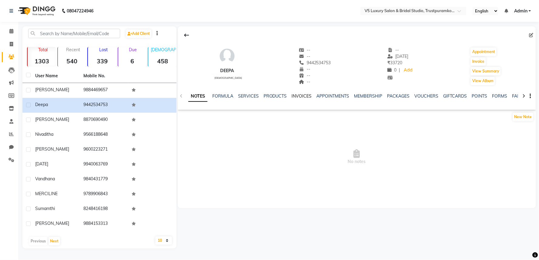
click at [300, 98] on link "INVOICES" at bounding box center [302, 95] width 20 height 5
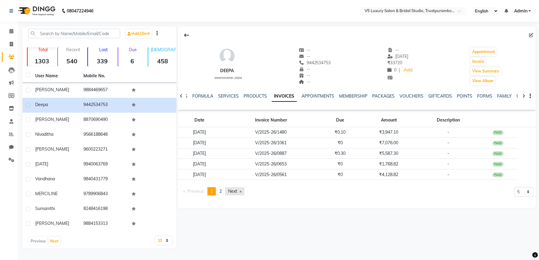
click at [234, 190] on link "Next page" at bounding box center [234, 191] width 19 height 8
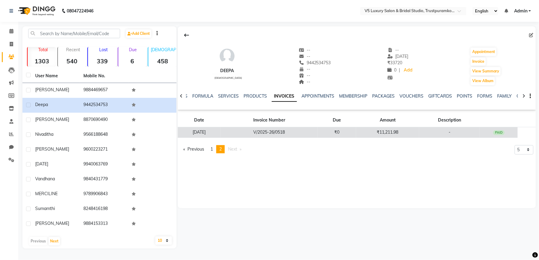
click at [394, 130] on td "₹11,211.98" at bounding box center [387, 132] width 63 height 11
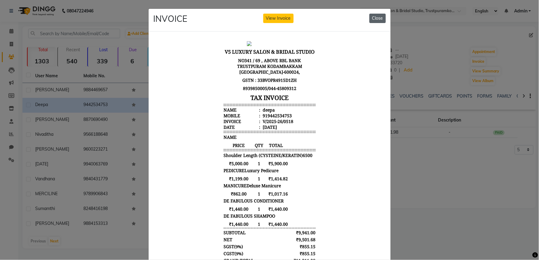
click at [372, 19] on button "Close" at bounding box center [377, 18] width 16 height 9
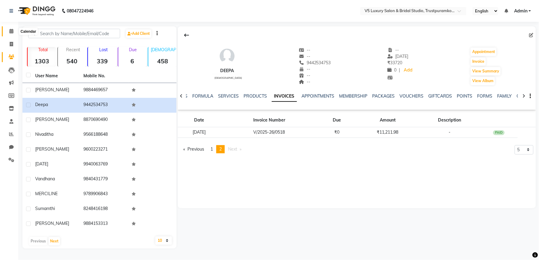
click at [12, 30] on icon at bounding box center [11, 31] width 4 height 5
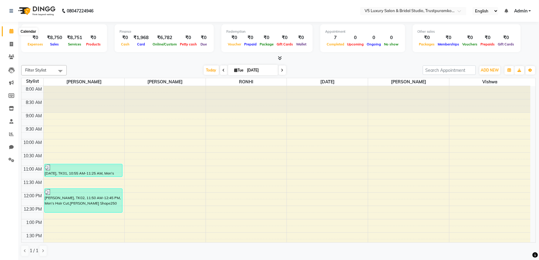
click at [11, 32] on icon at bounding box center [11, 31] width 4 height 5
click at [13, 11] on link at bounding box center [12, 10] width 6 height 17
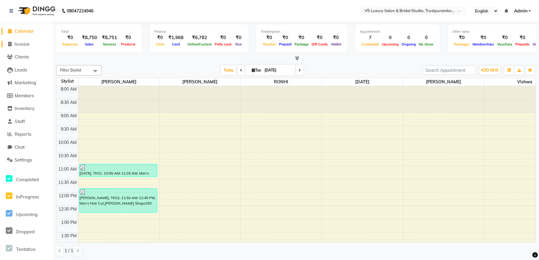
click at [10, 43] on icon at bounding box center [9, 44] width 3 height 5
select select "service"
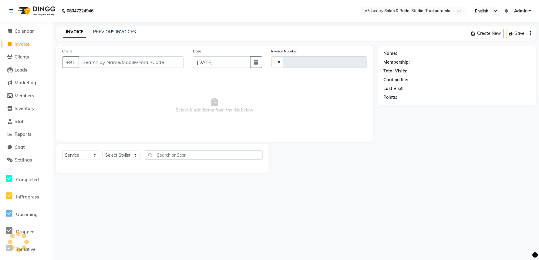
type input "1482"
select select "7993"
click at [126, 32] on link "PREVIOUS INVOICES" at bounding box center [114, 31] width 43 height 5
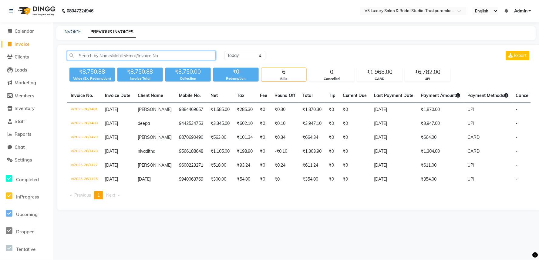
click at [186, 54] on input "text" at bounding box center [141, 55] width 149 height 9
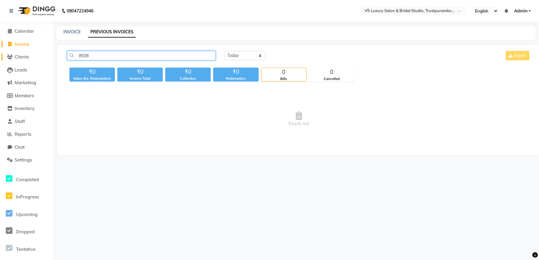
type input "8508"
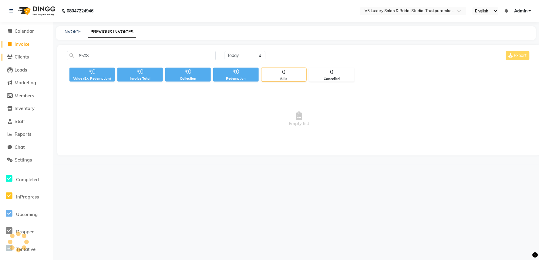
click at [20, 59] on span "Clients" at bounding box center [22, 57] width 14 height 6
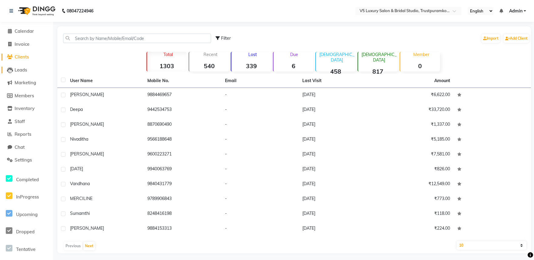
click at [22, 70] on span "Leads" at bounding box center [21, 70] width 12 height 6
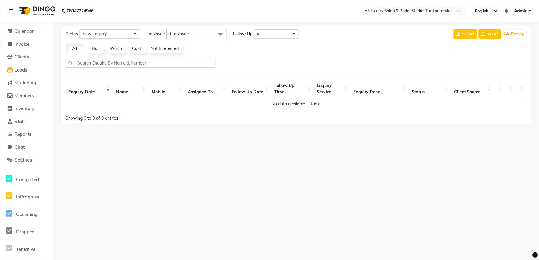
click at [25, 45] on span "Invoice" at bounding box center [22, 44] width 15 height 6
select select "7993"
select select "service"
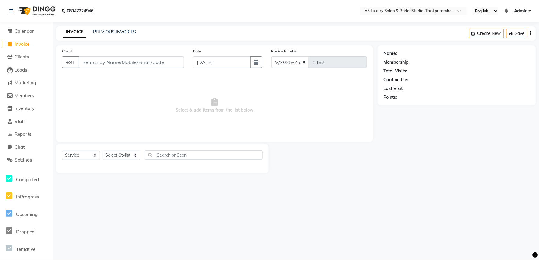
click at [107, 65] on input "Client" at bounding box center [131, 62] width 105 height 12
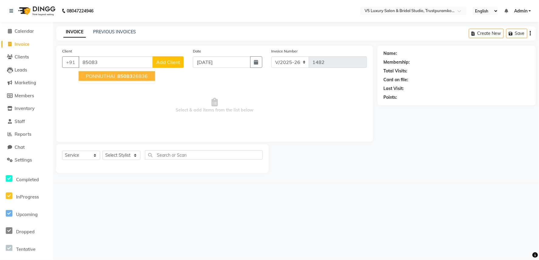
click at [129, 76] on span "85083" at bounding box center [124, 76] width 15 height 6
type input "8508326836"
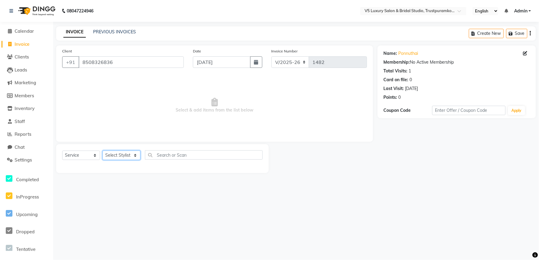
click at [129, 153] on select "Select Stylist [PERSON_NAME] [PERSON_NAME] [DATE] [PERSON_NAME]" at bounding box center [122, 155] width 38 height 9
select select "72642"
click at [103, 151] on select "Select Stylist [PERSON_NAME] [PERSON_NAME] [DATE] [PERSON_NAME]" at bounding box center [122, 155] width 38 height 9
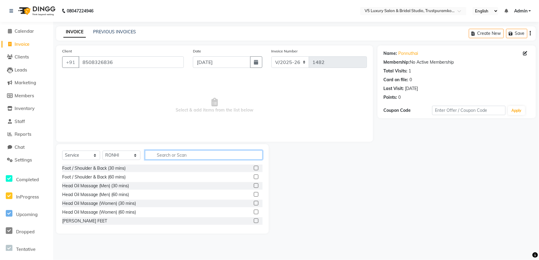
click at [209, 153] on input "text" at bounding box center [204, 154] width 118 height 9
type input "EYE"
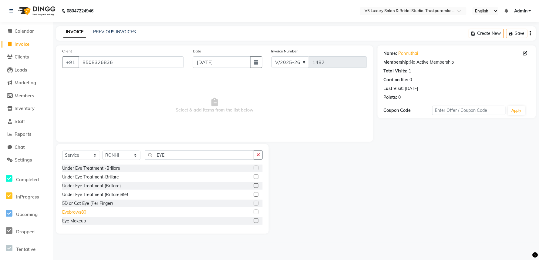
click at [70, 211] on div "Eyebrows80" at bounding box center [74, 212] width 24 height 6
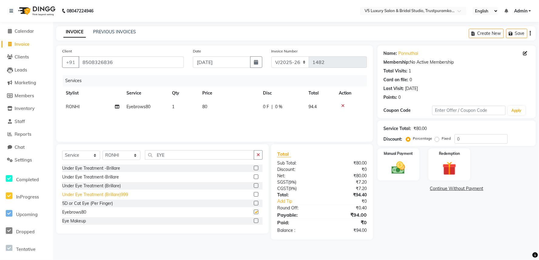
checkbox input "false"
click at [211, 105] on td "80" at bounding box center [229, 107] width 61 height 14
select select "72642"
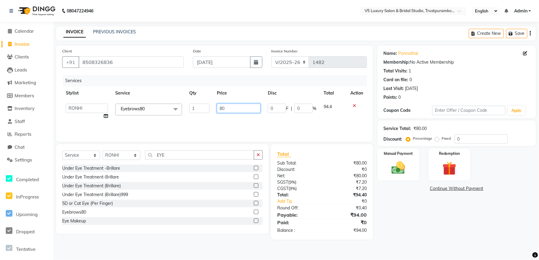
click at [228, 110] on input "80" at bounding box center [239, 108] width 44 height 9
type input "8"
type input "45"
click at [255, 153] on button "button" at bounding box center [258, 154] width 9 height 9
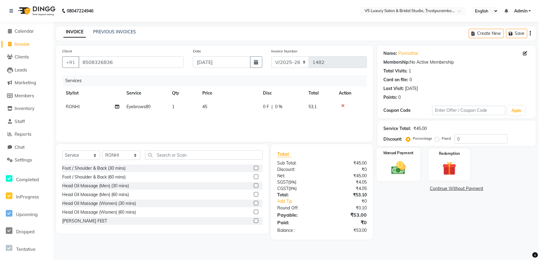
click at [396, 168] on img at bounding box center [398, 168] width 23 height 16
click at [456, 189] on span "UPI" at bounding box center [456, 189] width 9 height 7
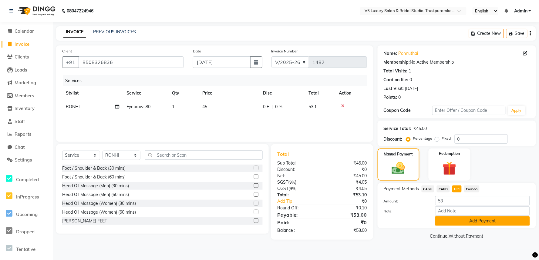
click at [466, 220] on button "Add Payment" at bounding box center [482, 221] width 95 height 9
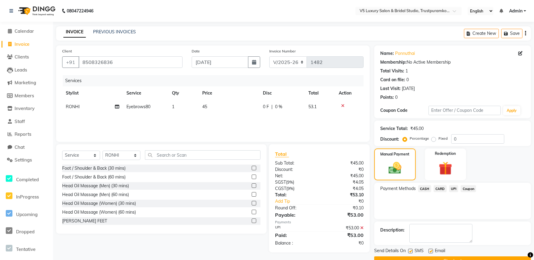
scroll to position [15, 0]
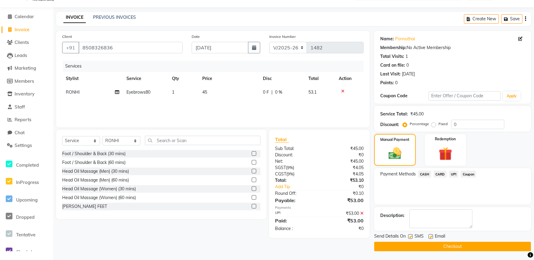
click at [432, 235] on label at bounding box center [431, 236] width 5 height 5
click at [432, 235] on input "checkbox" at bounding box center [431, 237] width 4 height 4
checkbox input "false"
click at [435, 245] on button "Checkout" at bounding box center [452, 246] width 157 height 9
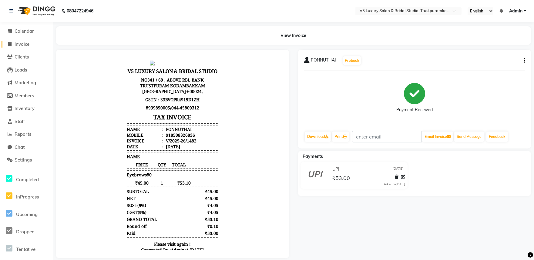
click at [12, 43] on span at bounding box center [9, 44] width 9 height 7
select select "service"
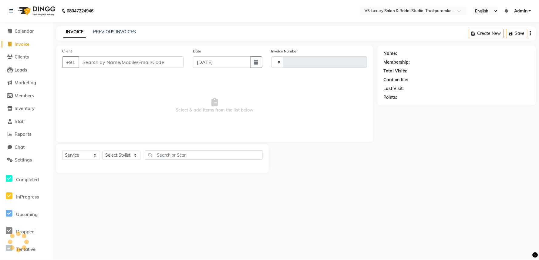
type input "1483"
select select "7993"
click at [172, 58] on input "Client" at bounding box center [131, 62] width 105 height 12
click at [127, 155] on select "Select Stylist [PERSON_NAME] [PERSON_NAME] [DATE] [PERSON_NAME]" at bounding box center [122, 155] width 38 height 9
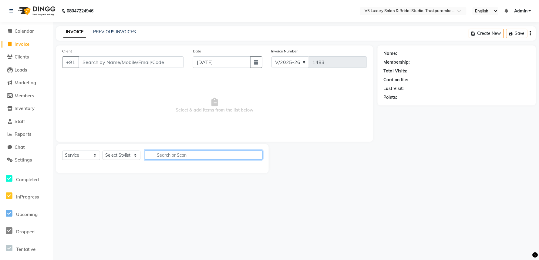
click at [212, 156] on input "text" at bounding box center [204, 154] width 118 height 9
type input "EY"
click at [126, 158] on select "Select Stylist [PERSON_NAME] [PERSON_NAME] [DATE] [PERSON_NAME]" at bounding box center [122, 155] width 38 height 9
select select "72642"
click at [103, 151] on select "Select Stylist [PERSON_NAME] [PERSON_NAME] [DATE] [PERSON_NAME]" at bounding box center [122, 155] width 38 height 9
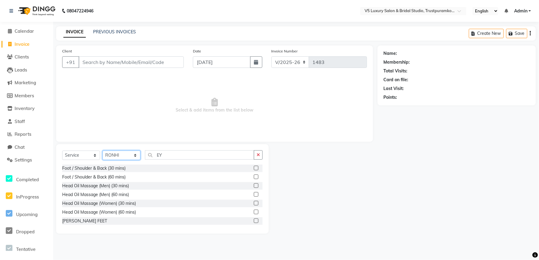
scroll to position [101, 0]
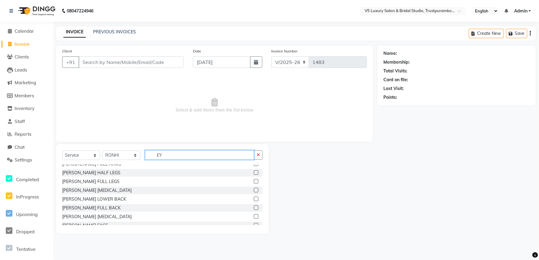
click at [168, 157] on input "EY" at bounding box center [199, 154] width 109 height 9
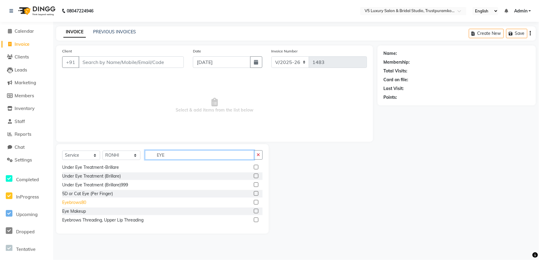
type input "EYE"
click at [78, 201] on div "Eyebrows80" at bounding box center [74, 203] width 24 height 6
checkbox input "false"
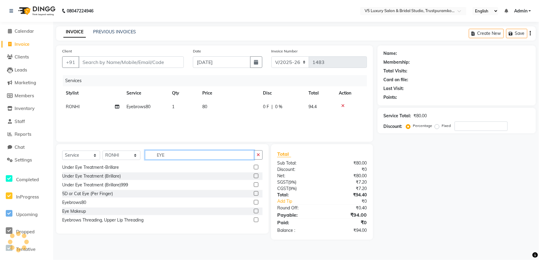
click at [172, 153] on input "EYE" at bounding box center [199, 154] width 109 height 9
click at [223, 109] on td "80" at bounding box center [229, 107] width 61 height 14
select select "72642"
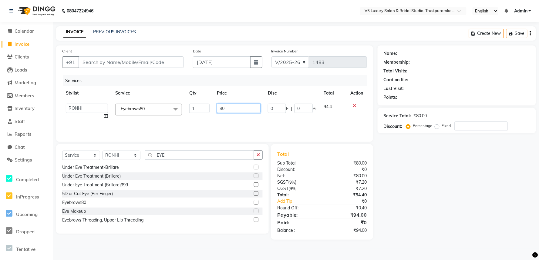
click at [231, 104] on input "80" at bounding box center [239, 108] width 44 height 9
type input "8"
type input "45"
click at [184, 152] on input "EYE" at bounding box center [199, 154] width 109 height 9
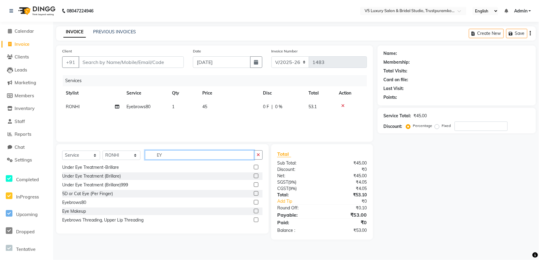
type input "E"
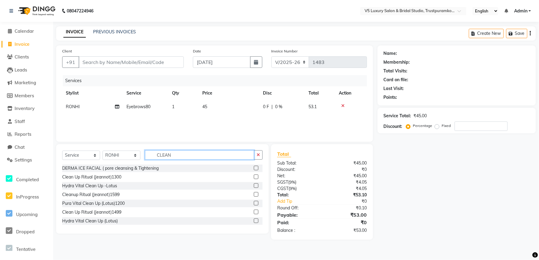
click at [186, 150] on input "CLEAN" at bounding box center [199, 154] width 109 height 9
type input "C"
type input "BR"
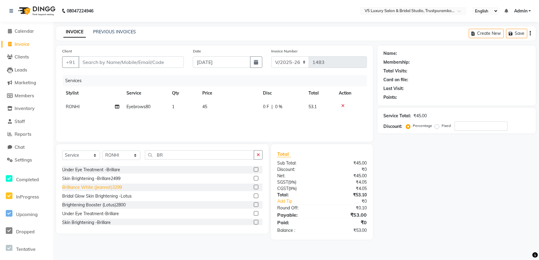
click at [91, 187] on div "Brilliance White (Jeannot)3299" at bounding box center [92, 187] width 60 height 6
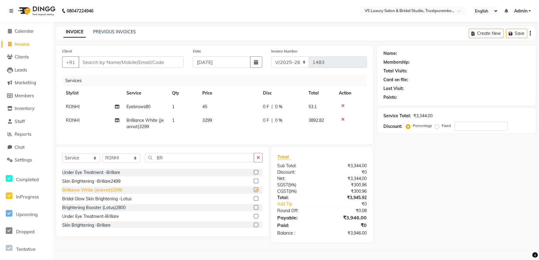
checkbox input "false"
click at [189, 163] on input "BR" at bounding box center [199, 157] width 109 height 9
type input "B"
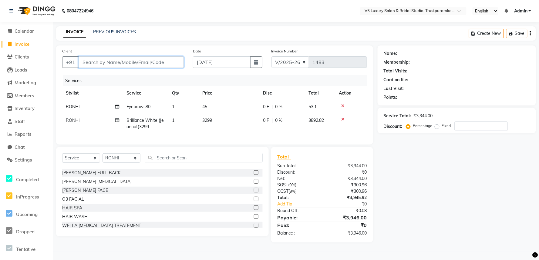
click at [146, 62] on input "Client" at bounding box center [131, 62] width 105 height 12
type input "9"
type input "0"
type input "9400963543"
click at [163, 65] on span "Add Client" at bounding box center [168, 62] width 24 height 6
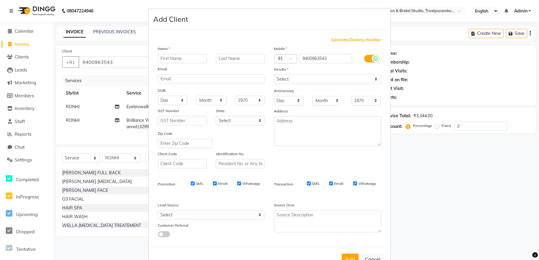
click at [182, 59] on input "text" at bounding box center [182, 58] width 49 height 9
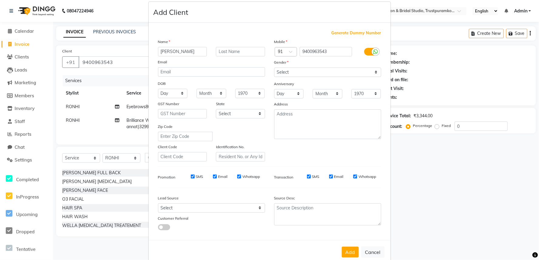
scroll to position [20, 0]
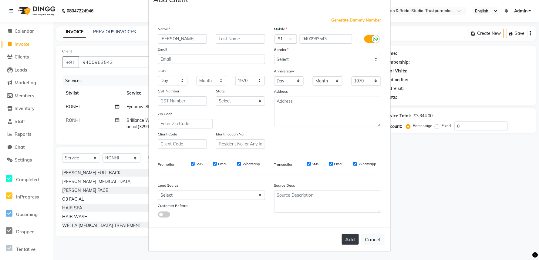
type input "ATHIRA"
drag, startPoint x: 350, startPoint y: 241, endPoint x: 356, endPoint y: 242, distance: 6.1
click at [353, 241] on button "Add" at bounding box center [350, 239] width 17 height 11
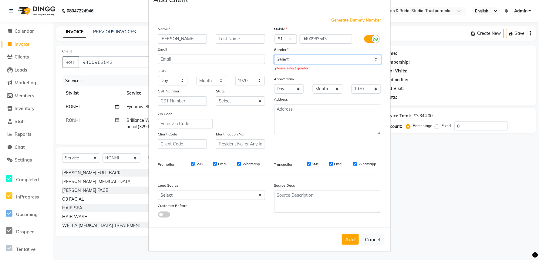
click at [373, 59] on select "Select [DEMOGRAPHIC_DATA] [DEMOGRAPHIC_DATA] Other Prefer Not To Say" at bounding box center [327, 59] width 107 height 9
select select "female"
click at [274, 55] on select "Select [DEMOGRAPHIC_DATA] [DEMOGRAPHIC_DATA] Other Prefer Not To Say" at bounding box center [327, 59] width 107 height 9
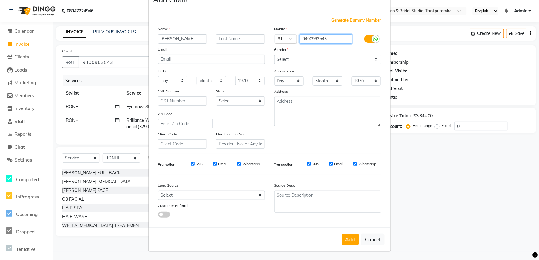
drag, startPoint x: 298, startPoint y: 38, endPoint x: 343, endPoint y: 36, distance: 44.9
click at [343, 36] on input "9400963543" at bounding box center [326, 38] width 52 height 9
click at [373, 243] on button "Cancel" at bounding box center [372, 240] width 23 height 12
select select
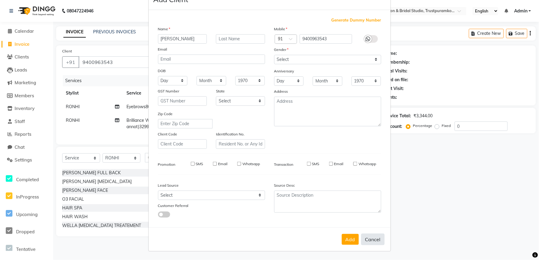
select select
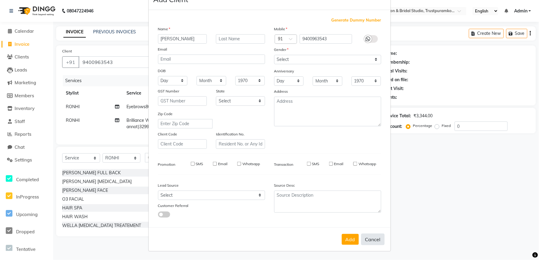
checkbox input "false"
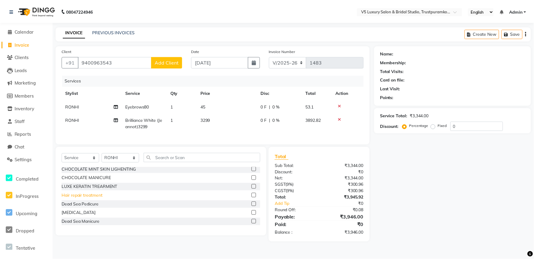
scroll to position [311, 0]
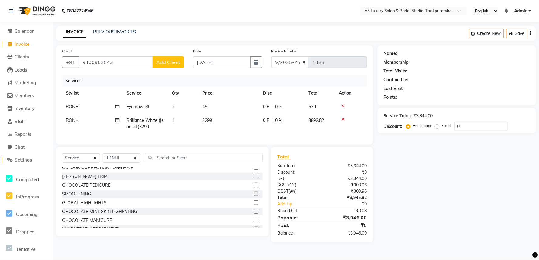
click at [25, 160] on span "Settings" at bounding box center [23, 160] width 17 height 6
click at [522, 32] on button "Save" at bounding box center [516, 33] width 21 height 9
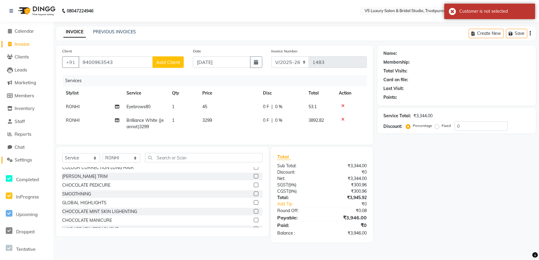
click at [26, 160] on span "Settings" at bounding box center [23, 160] width 17 height 6
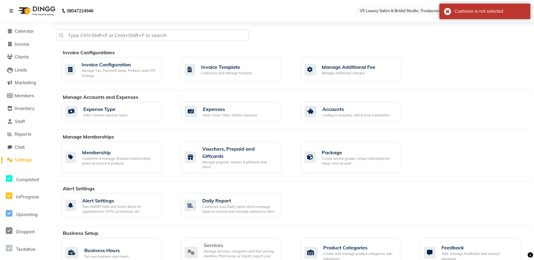
scroll to position [34, 0]
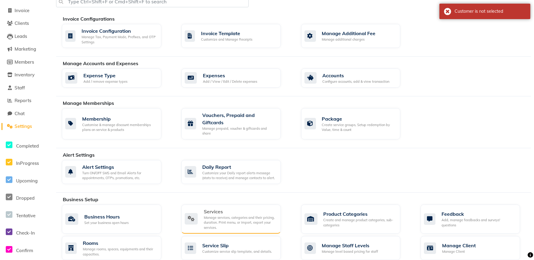
click at [218, 208] on div "Services" at bounding box center [240, 211] width 72 height 7
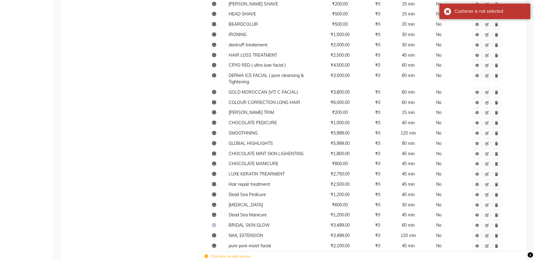
scroll to position [472, 0]
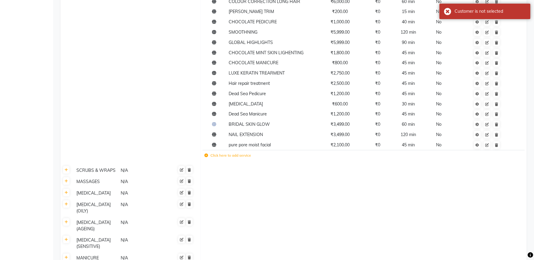
click at [216, 158] on label "Click here to add service" at bounding box center [227, 155] width 47 height 5
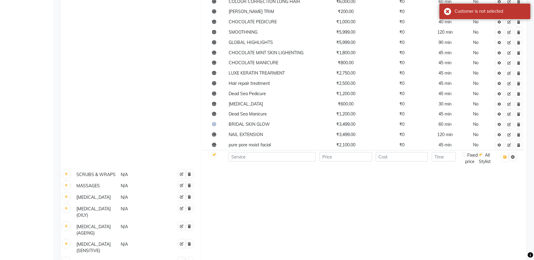
click at [216, 155] on td at bounding box center [215, 158] width 24 height 17
click at [253, 159] on input at bounding box center [272, 156] width 87 height 9
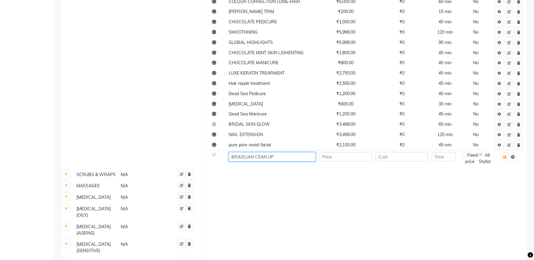
click at [257, 156] on input "BRAZILIAN CEAN UP" at bounding box center [272, 156] width 87 height 9
click at [288, 161] on input "BRAZILIAN CLEAN UP" at bounding box center [272, 156] width 87 height 9
type input "BRAZILIAN CLEAN UP9(TREATMENT FOR INTiMATE AREA"
click at [403, 159] on input "number" at bounding box center [402, 156] width 52 height 9
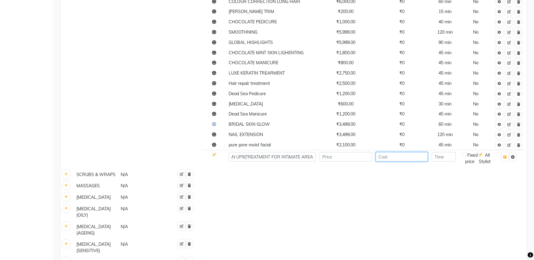
scroll to position [0, 0]
type input "0"
click at [453, 157] on input "number" at bounding box center [444, 156] width 24 height 9
type input "30"
click at [348, 150] on td at bounding box center [346, 158] width 56 height 17
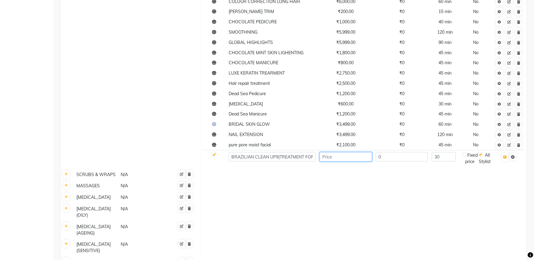
click at [351, 161] on input "number" at bounding box center [346, 156] width 52 height 9
type input "1300"
click at [506, 159] on button "button" at bounding box center [505, 157] width 6 height 8
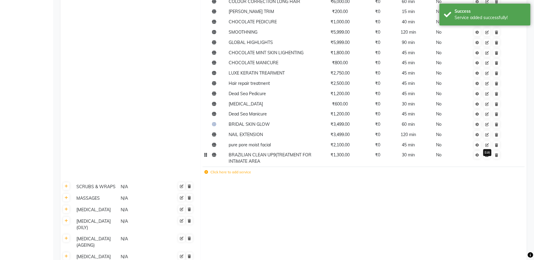
click at [490, 157] on link at bounding box center [487, 155] width 7 height 8
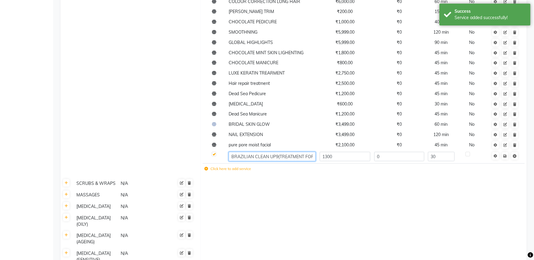
click at [278, 156] on input "BRAZILIAN CLEAN UP9(TREATMENT FOR INTiMATE AREA" at bounding box center [272, 156] width 87 height 9
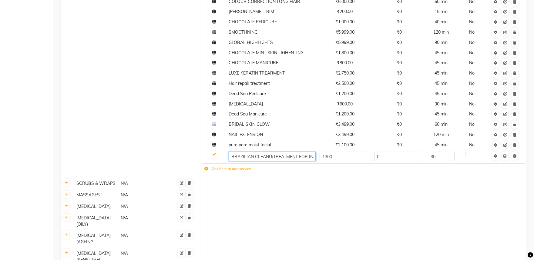
type input "BRAZILIAN CLEANUP(TREATMENT FOR INTiMATE AREA"
click at [507, 159] on td at bounding box center [505, 156] width 31 height 13
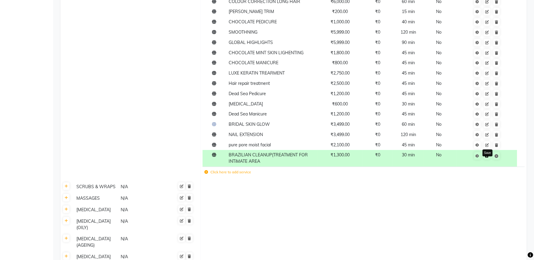
click at [489, 156] on link at bounding box center [487, 156] width 6 height 8
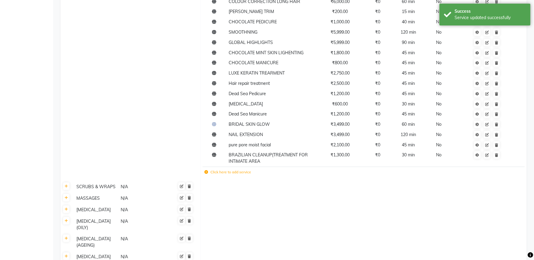
click at [234, 172] on label "Click here to add service" at bounding box center [227, 172] width 47 height 5
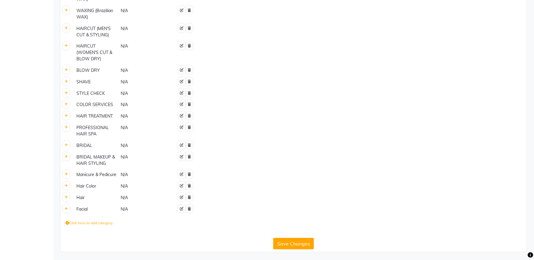
click at [305, 238] on button "Save Changes" at bounding box center [293, 244] width 41 height 12
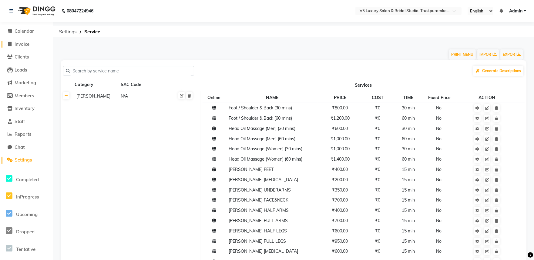
click at [27, 44] on span "Invoice" at bounding box center [22, 44] width 15 height 6
select select "service"
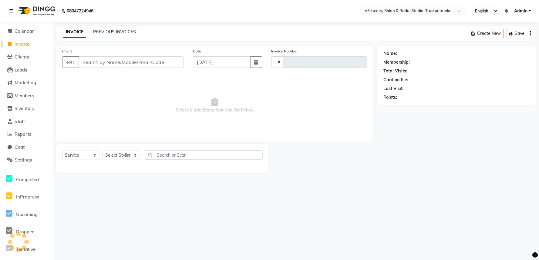
type input "1483"
select select "7993"
click at [156, 61] on input "Client" at bounding box center [131, 62] width 105 height 12
click at [517, 34] on button "Save" at bounding box center [516, 33] width 21 height 9
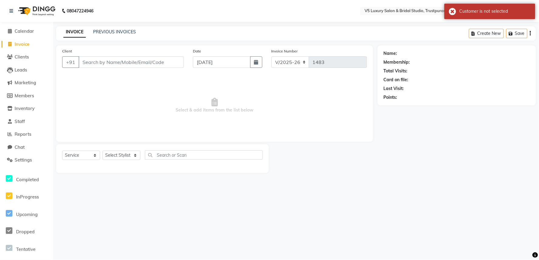
click at [416, 61] on div "Membership:" at bounding box center [457, 62] width 146 height 6
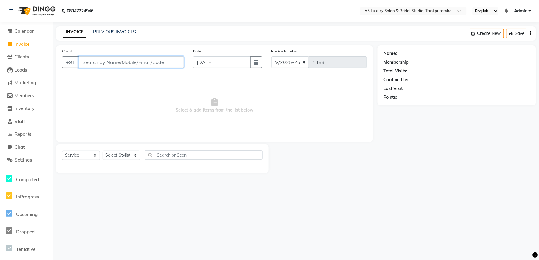
click at [152, 66] on input "Client" at bounding box center [131, 62] width 105 height 12
click at [155, 63] on input "Client" at bounding box center [131, 62] width 105 height 12
type input "9400963543"
click at [171, 63] on span "Add Client" at bounding box center [168, 62] width 24 height 6
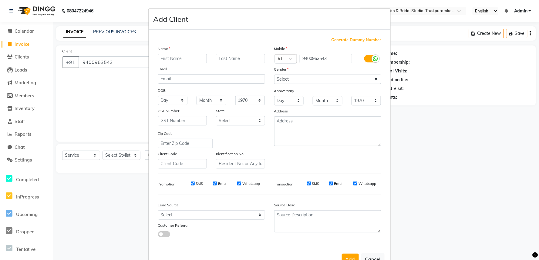
click at [182, 57] on input "text" at bounding box center [182, 58] width 49 height 9
click at [163, 59] on input "Ahathira" at bounding box center [182, 58] width 49 height 9
type input "Aathira"
drag, startPoint x: 375, startPoint y: 77, endPoint x: 370, endPoint y: 77, distance: 4.2
click at [375, 77] on select "Select [DEMOGRAPHIC_DATA] [DEMOGRAPHIC_DATA] Other Prefer Not To Say" at bounding box center [327, 79] width 107 height 9
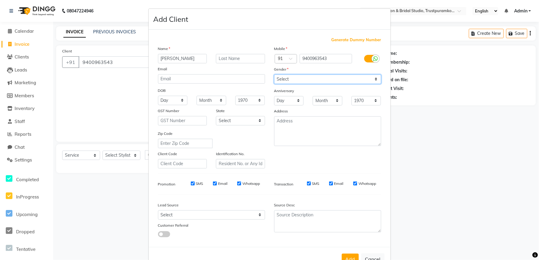
select select "female"
click at [274, 75] on select "Select [DEMOGRAPHIC_DATA] [DEMOGRAPHIC_DATA] Other Prefer Not To Say" at bounding box center [327, 79] width 107 height 9
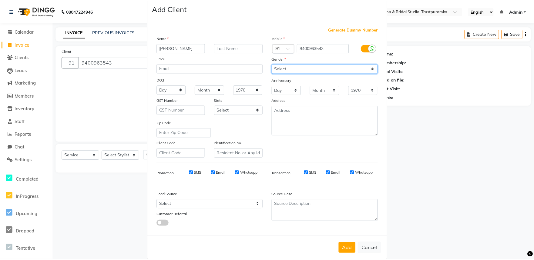
scroll to position [20, 0]
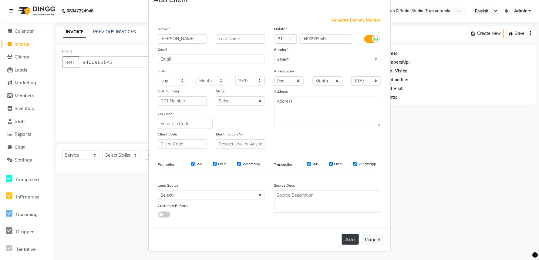
click at [346, 236] on button "Add" at bounding box center [350, 239] width 17 height 11
select select
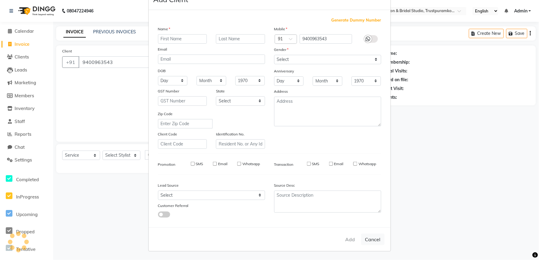
select select
checkbox input "false"
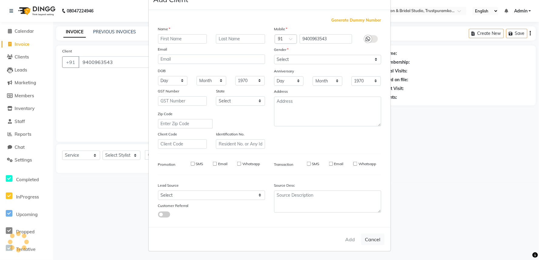
checkbox input "false"
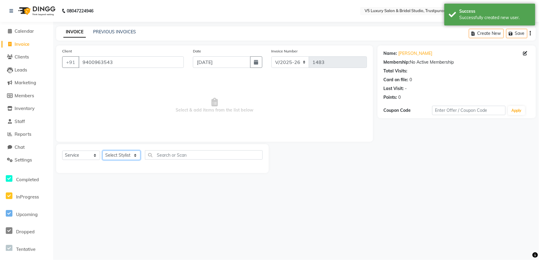
click at [129, 155] on select "Select Stylist [PERSON_NAME] [PERSON_NAME] [DATE] [PERSON_NAME]" at bounding box center [122, 155] width 38 height 9
click at [130, 156] on select "Select Stylist [PERSON_NAME] [PERSON_NAME] [DATE] [PERSON_NAME]" at bounding box center [122, 155] width 38 height 9
click at [130, 154] on select "Select Stylist [PERSON_NAME] [PERSON_NAME] [DATE] [PERSON_NAME]" at bounding box center [122, 155] width 38 height 9
select select "72642"
click at [103, 151] on select "Select Stylist [PERSON_NAME] [PERSON_NAME] [DATE] [PERSON_NAME]" at bounding box center [122, 155] width 38 height 9
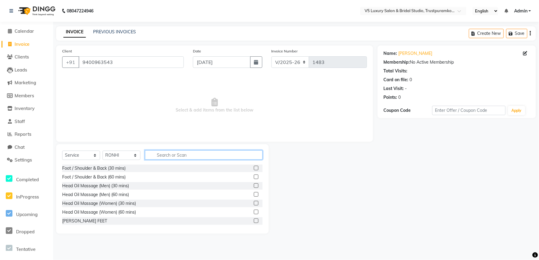
click at [194, 156] on input "text" at bounding box center [204, 154] width 118 height 9
type input "br"
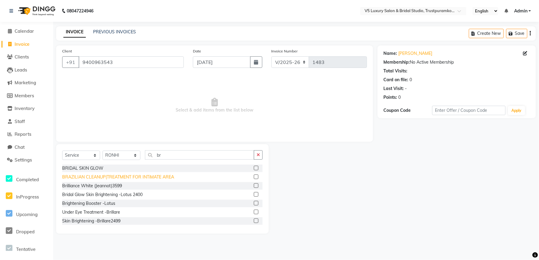
click at [132, 175] on div "BRAZILIAN CLEANUP(TREATMENT FOR INTiMATE AREA" at bounding box center [118, 177] width 112 height 6
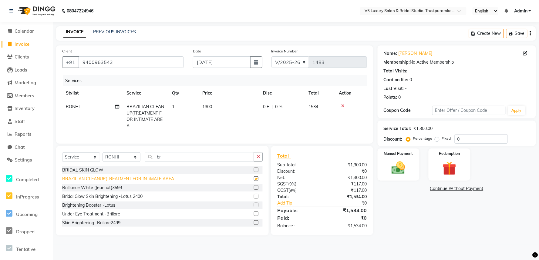
checkbox input "false"
click at [211, 159] on input "br" at bounding box center [199, 156] width 109 height 9
type input "b"
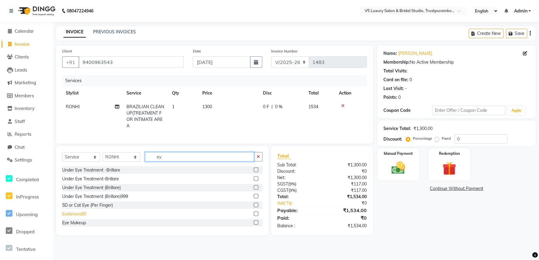
type input "ey"
click at [81, 217] on div "Eyebrows80" at bounding box center [74, 214] width 24 height 6
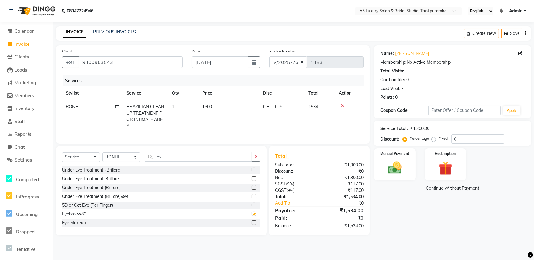
checkbox input "false"
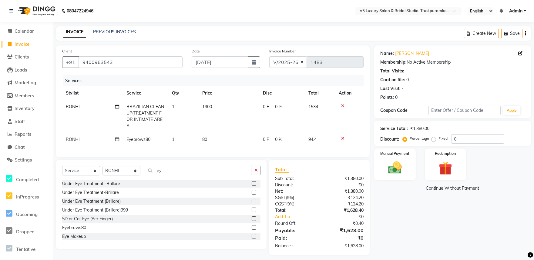
click at [214, 138] on td "80" at bounding box center [229, 140] width 61 height 14
select select "72642"
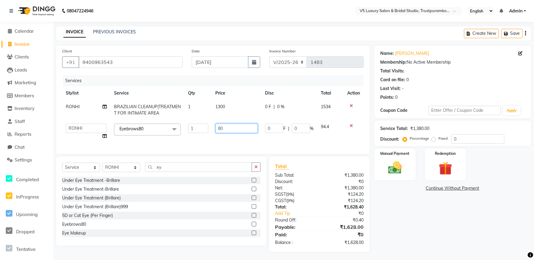
click at [240, 126] on input "80" at bounding box center [237, 128] width 42 height 9
type input "8"
type input "45"
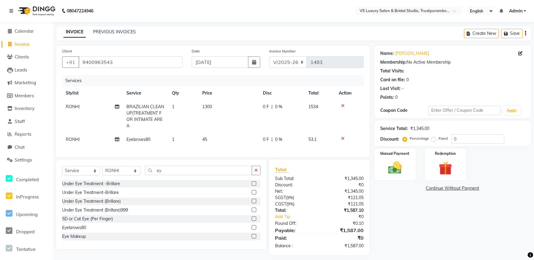
click at [240, 144] on div "Services Stylist Service Qty Price Disc Total Action RONHI BRAZILIAN CLEANUP(TR…" at bounding box center [212, 113] width 301 height 76
click at [400, 171] on img at bounding box center [395, 168] width 23 height 16
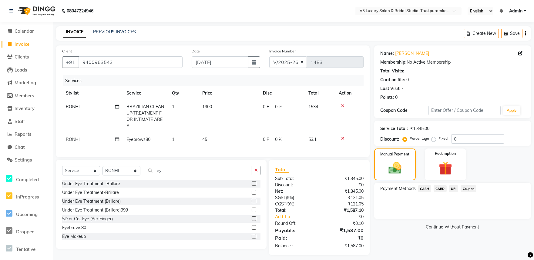
click at [454, 189] on span "UPI" at bounding box center [453, 188] width 9 height 7
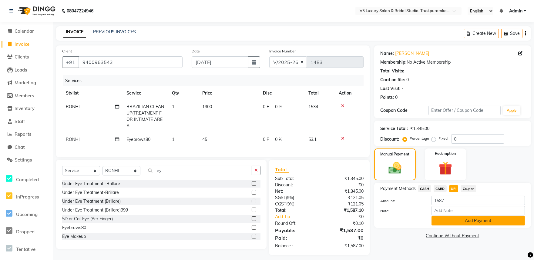
click at [477, 222] on button "Add Payment" at bounding box center [478, 220] width 93 height 9
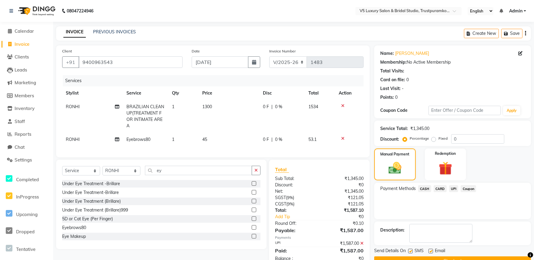
scroll to position [22, 0]
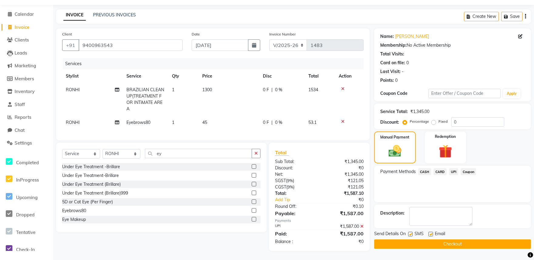
click at [430, 232] on label at bounding box center [431, 234] width 5 height 5
click at [430, 233] on input "checkbox" at bounding box center [431, 235] width 4 height 4
checkbox input "false"
click at [453, 241] on button "Checkout" at bounding box center [452, 244] width 157 height 9
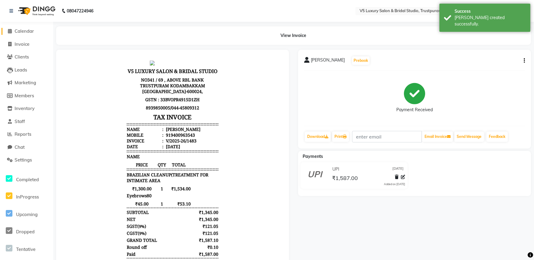
click at [26, 32] on span "Calendar" at bounding box center [24, 31] width 19 height 6
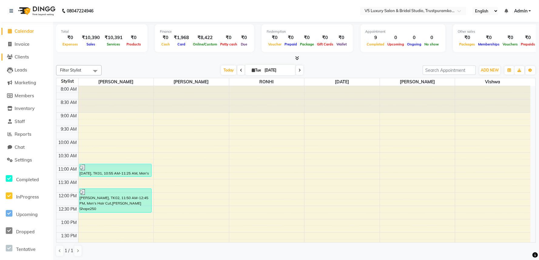
click at [22, 56] on span "Clients" at bounding box center [22, 57] width 14 height 6
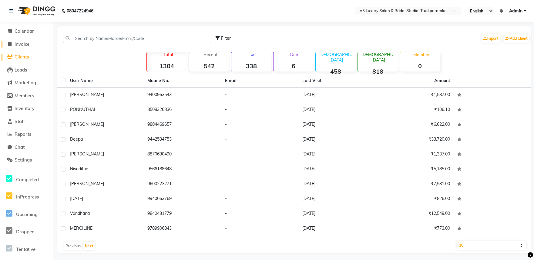
click at [22, 43] on span "Invoice" at bounding box center [22, 44] width 15 height 6
select select "service"
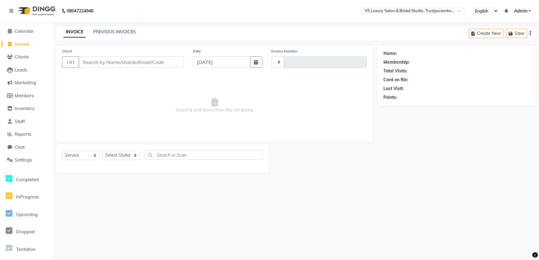
type input "1484"
select select "7993"
click at [123, 31] on link "PREVIOUS INVOICES" at bounding box center [114, 31] width 43 height 5
